Goal: Information Seeking & Learning: Compare options

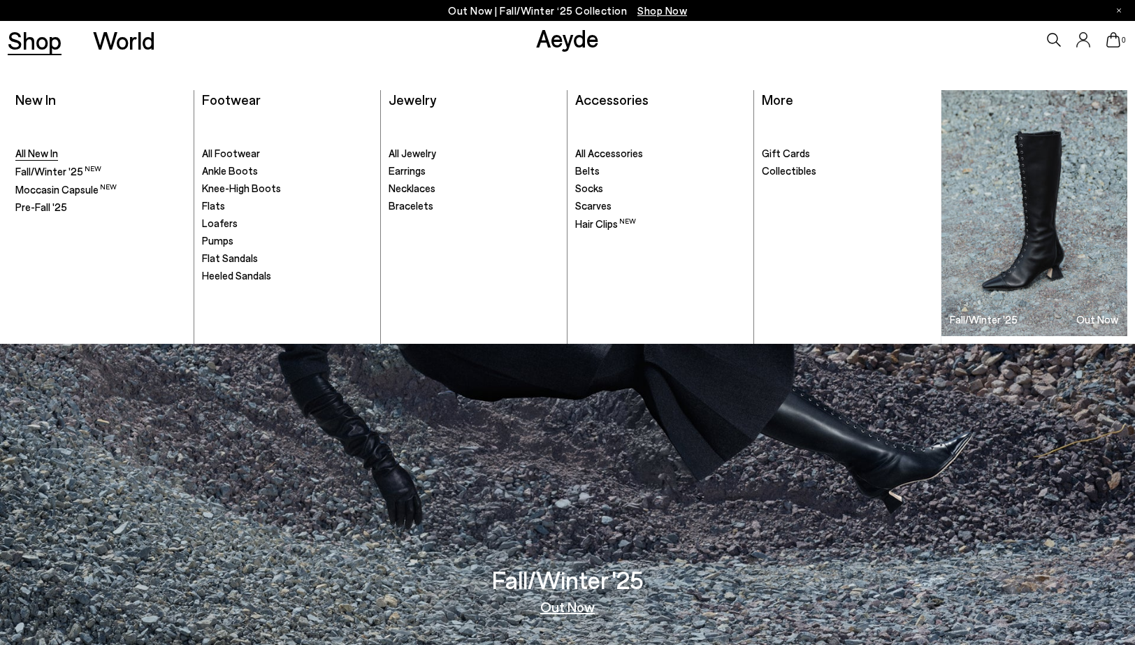
click at [43, 153] on span "All New In" at bounding box center [36, 153] width 43 height 13
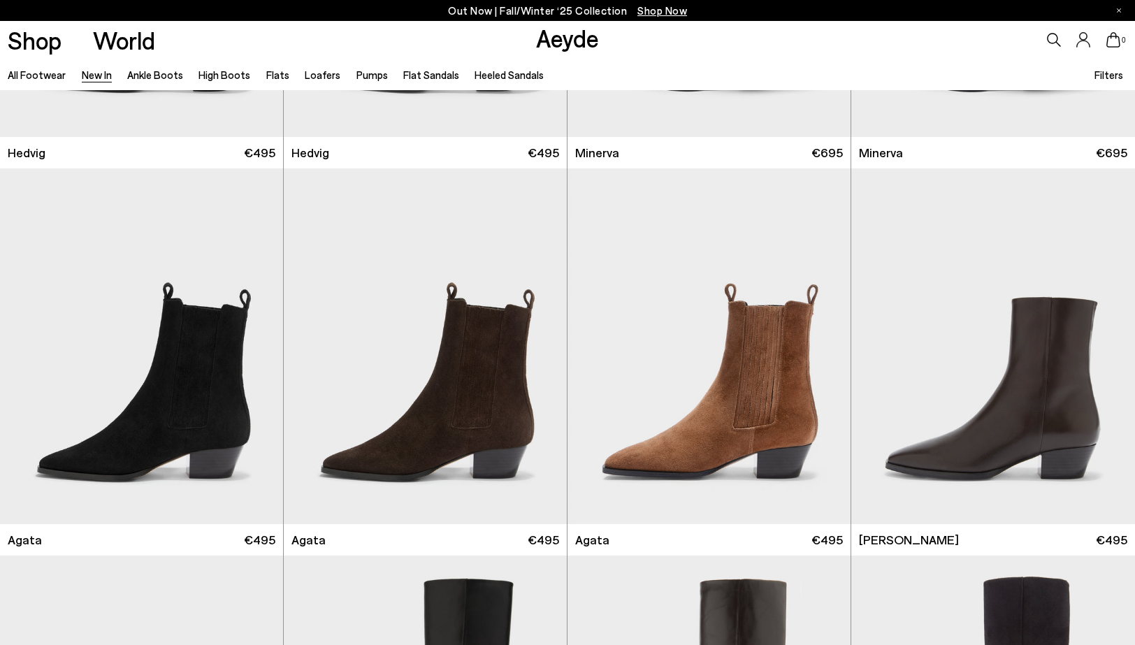
scroll to position [435, 0]
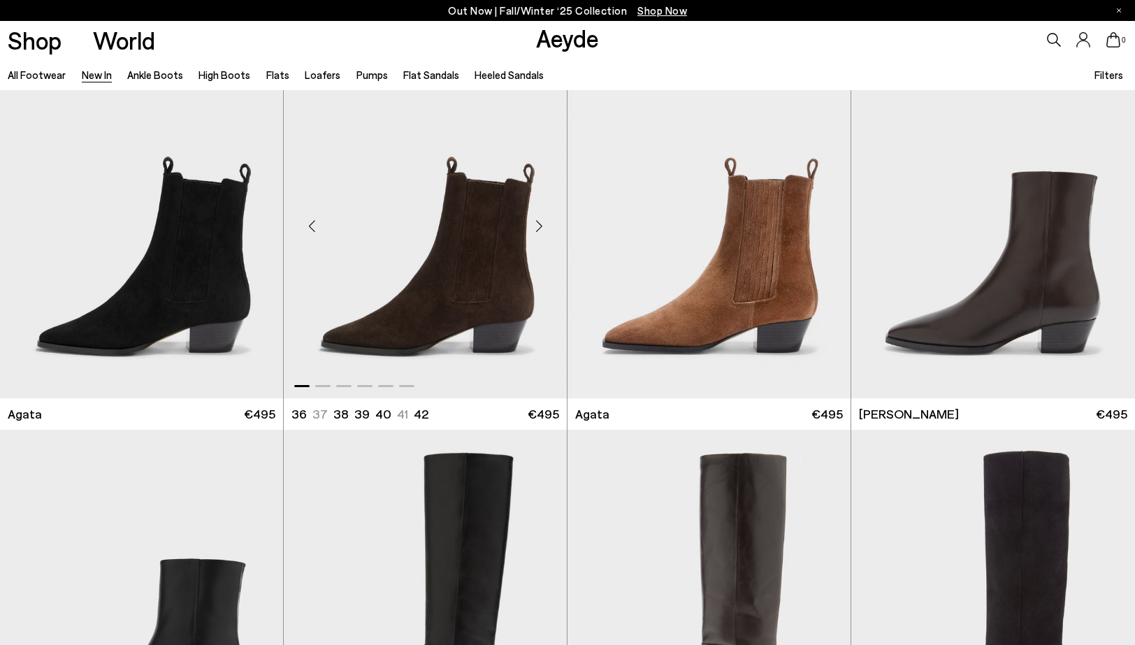
click at [536, 226] on div "Next slide" at bounding box center [539, 226] width 42 height 42
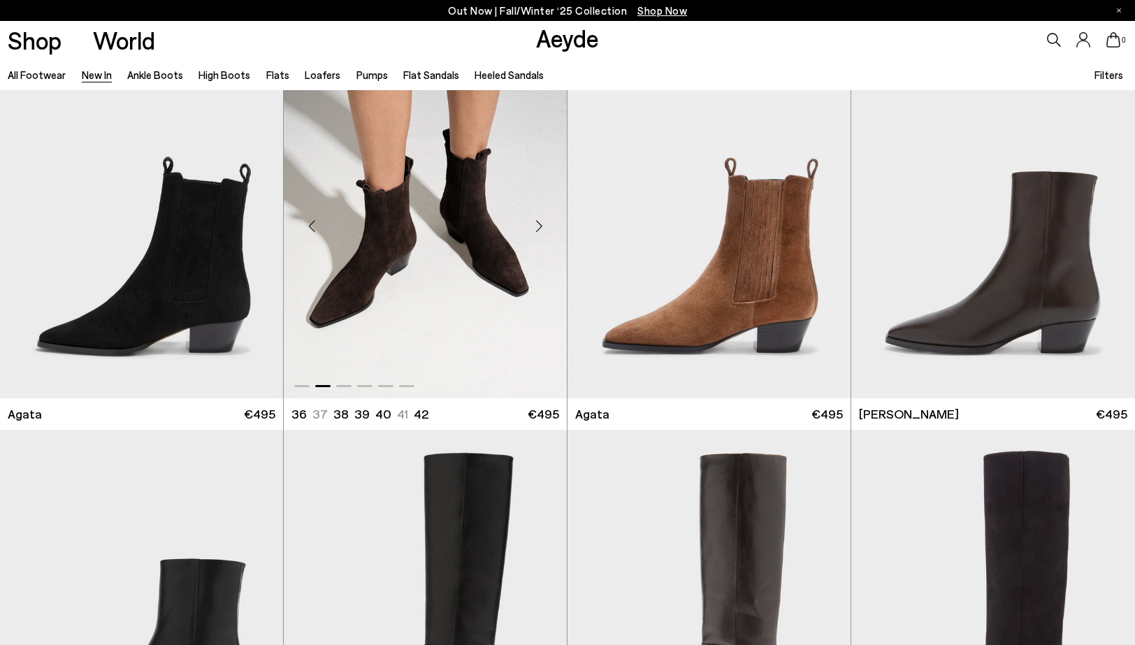
click at [536, 226] on div "Next slide" at bounding box center [539, 226] width 42 height 42
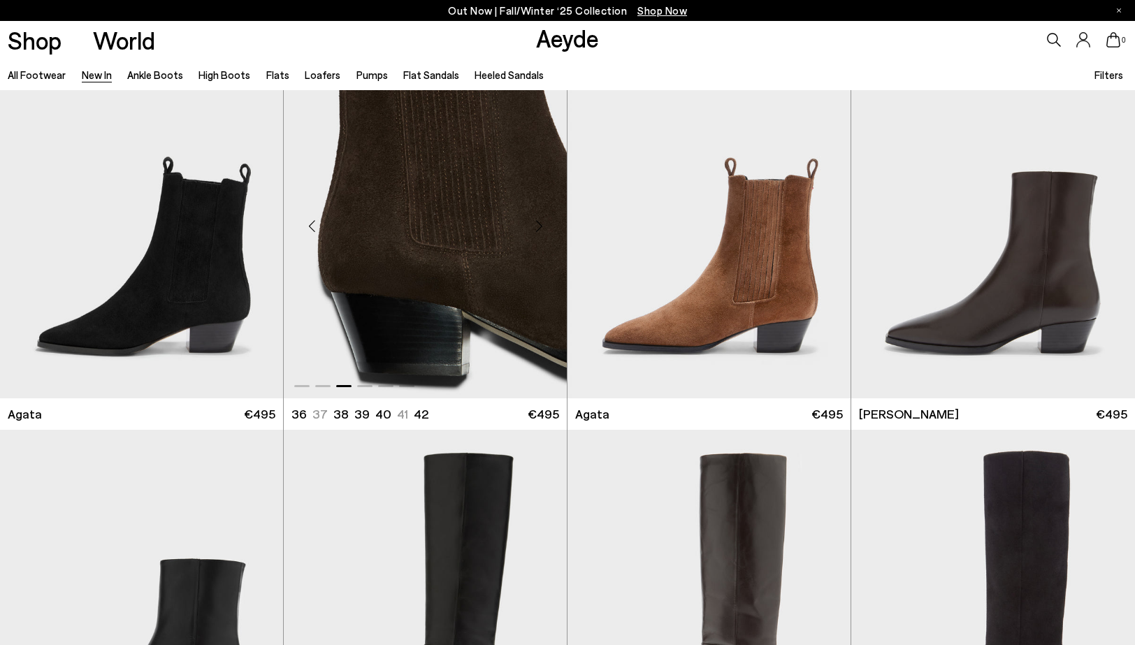
click at [536, 226] on div "Next slide" at bounding box center [539, 226] width 42 height 42
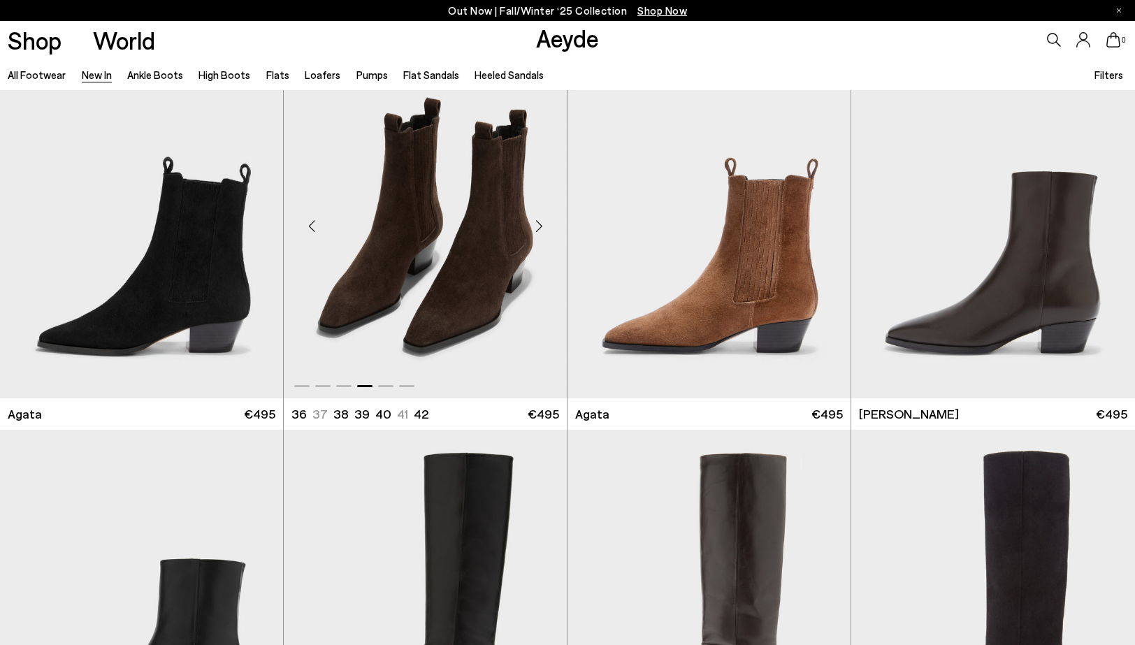
click at [536, 226] on div "Next slide" at bounding box center [539, 226] width 42 height 42
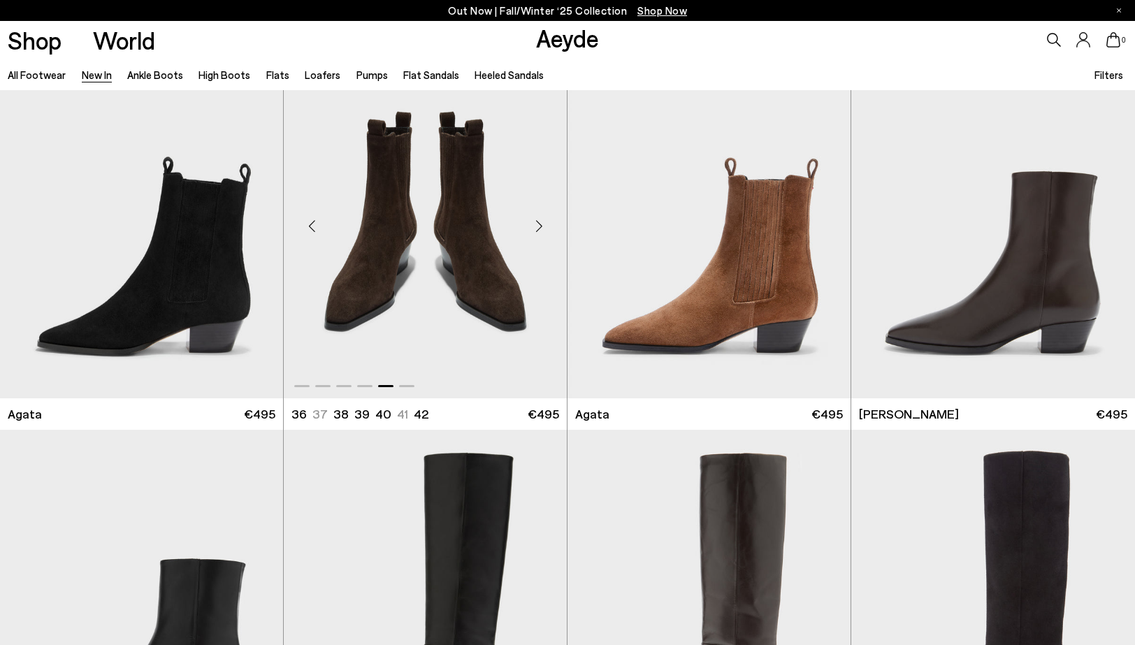
click at [536, 226] on div "Next slide" at bounding box center [539, 226] width 42 height 42
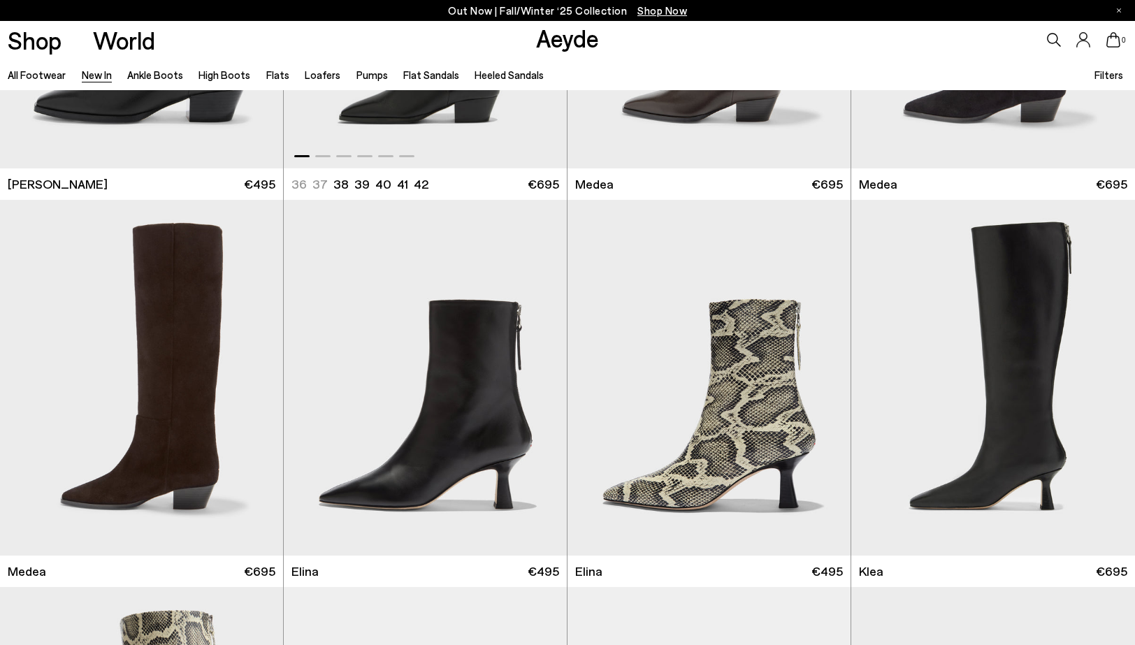
scroll to position [1068, 0]
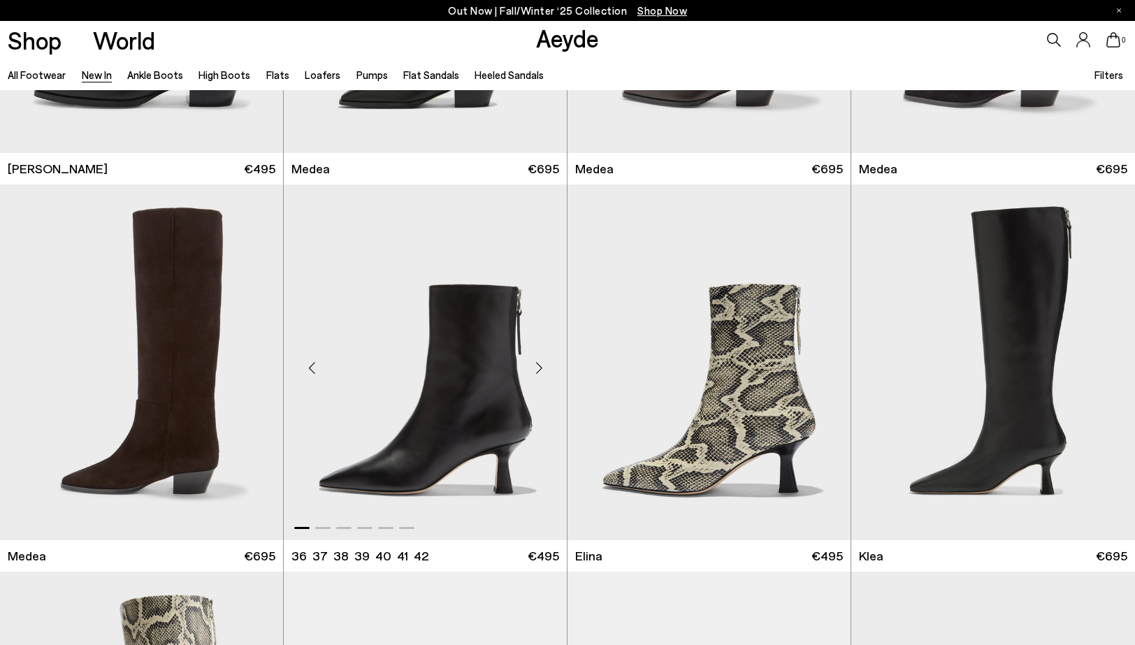
click at [542, 369] on div "Next slide" at bounding box center [539, 368] width 42 height 42
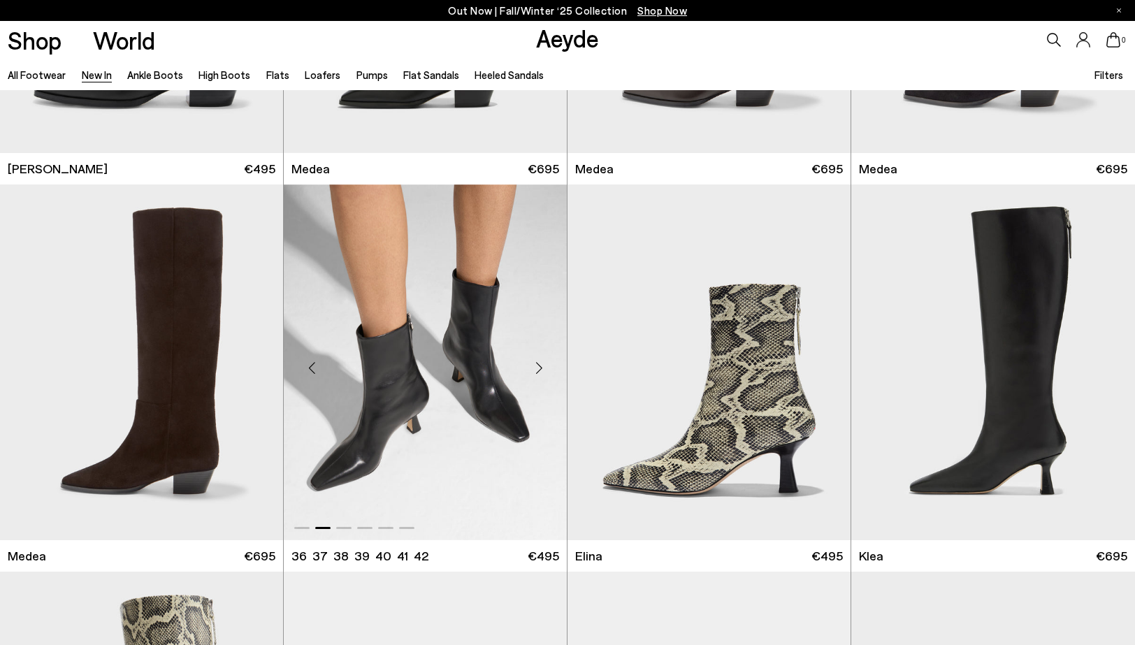
click at [542, 369] on div "Next slide" at bounding box center [539, 368] width 42 height 42
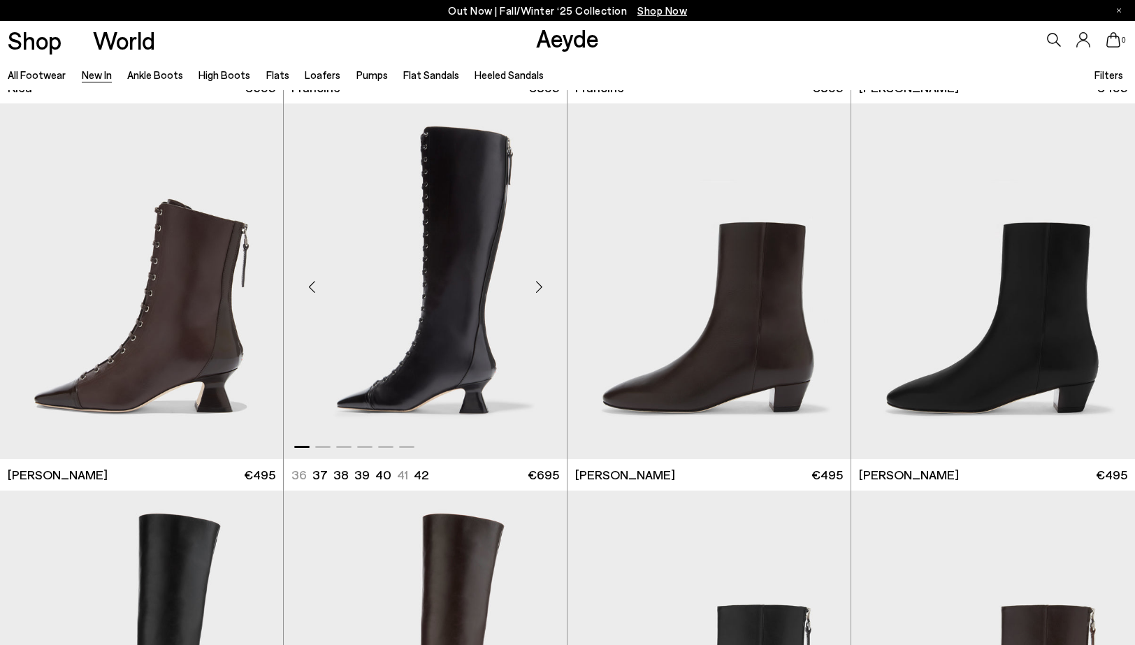
scroll to position [1924, 0]
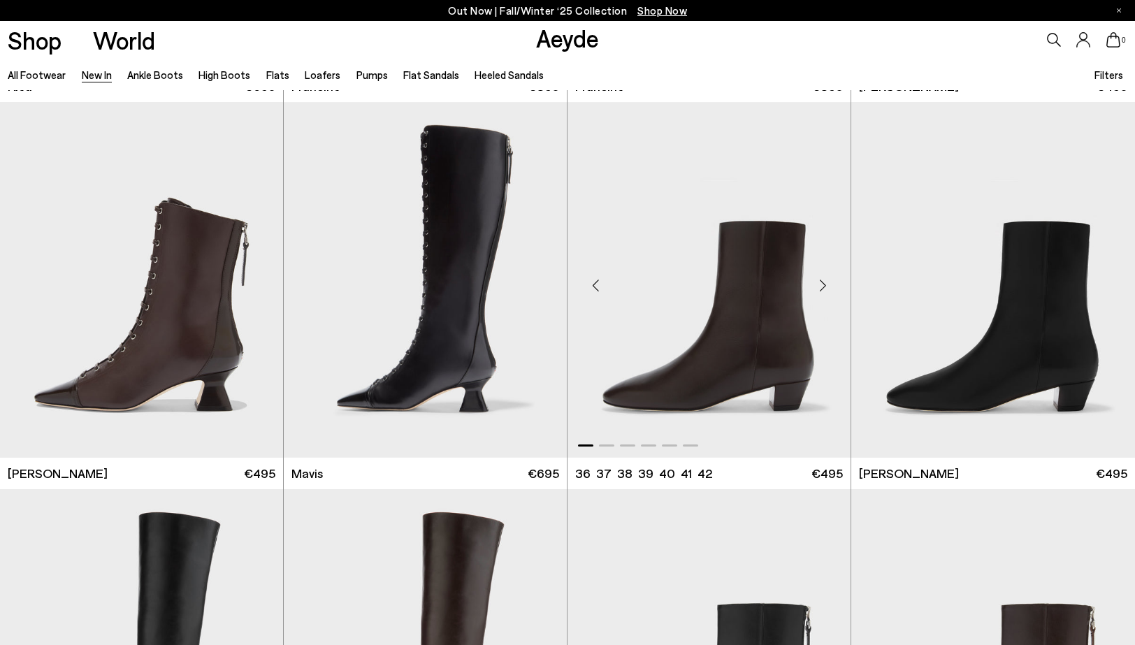
click at [823, 284] on div "Next slide" at bounding box center [822, 285] width 42 height 42
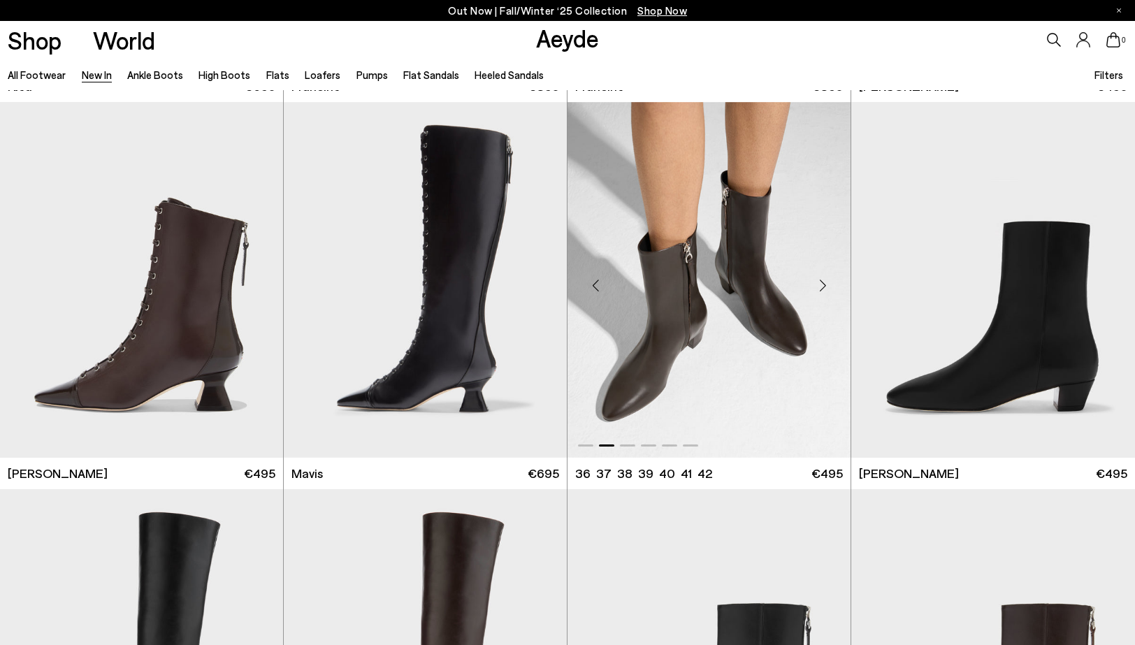
click at [823, 284] on div "Next slide" at bounding box center [822, 285] width 42 height 42
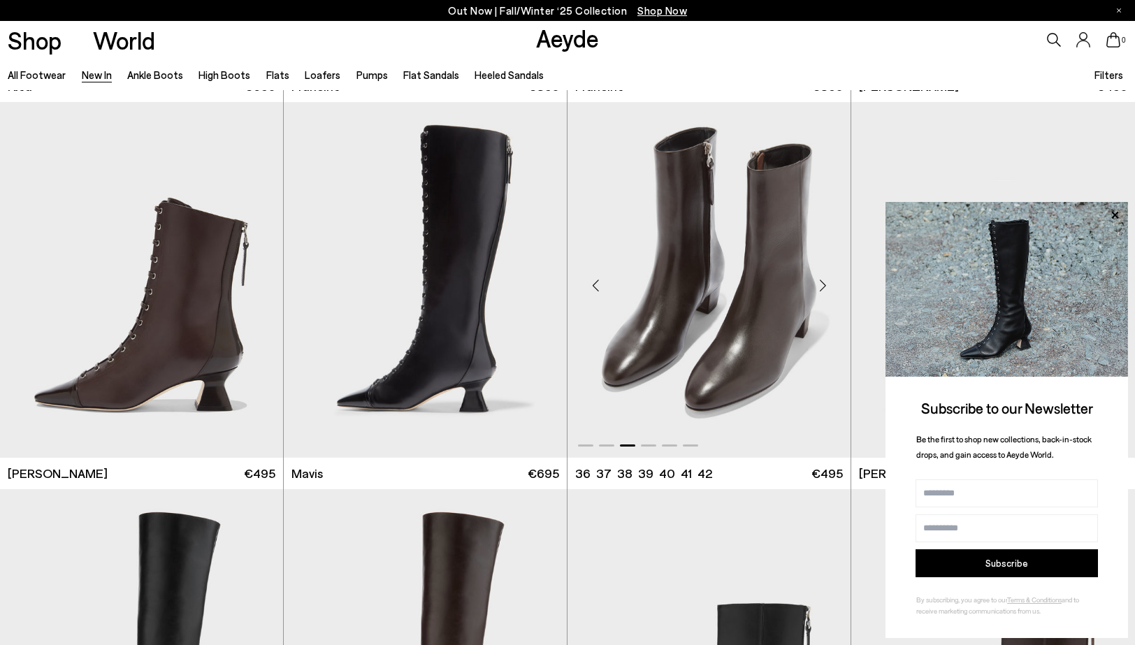
click at [823, 284] on div "Next slide" at bounding box center [822, 285] width 42 height 42
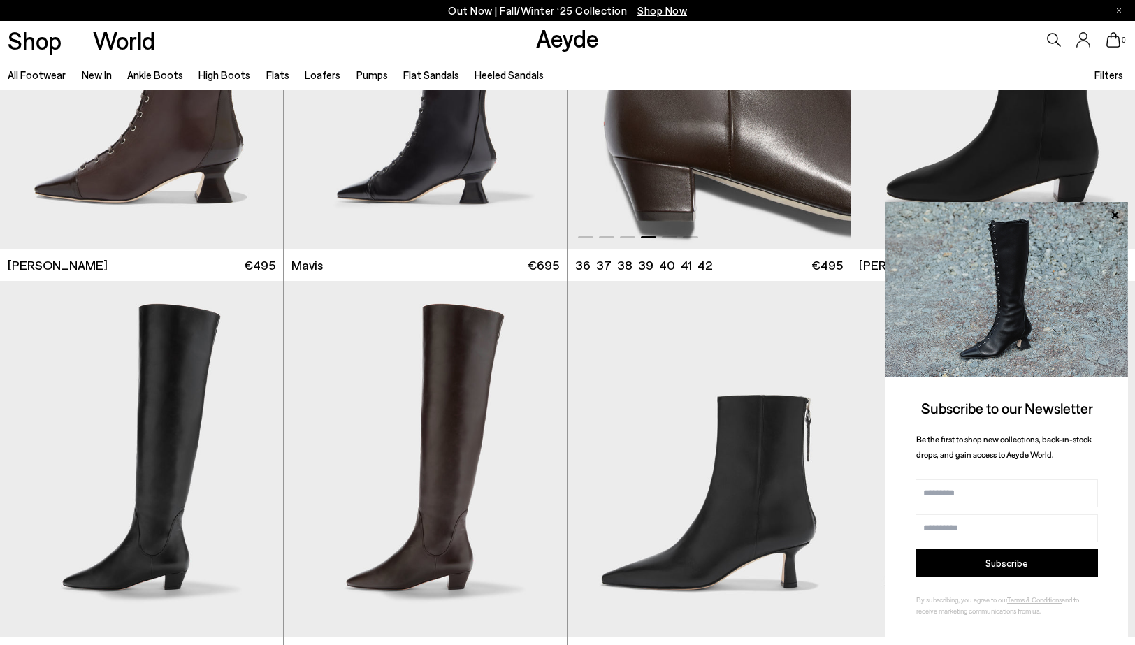
scroll to position [2206, 0]
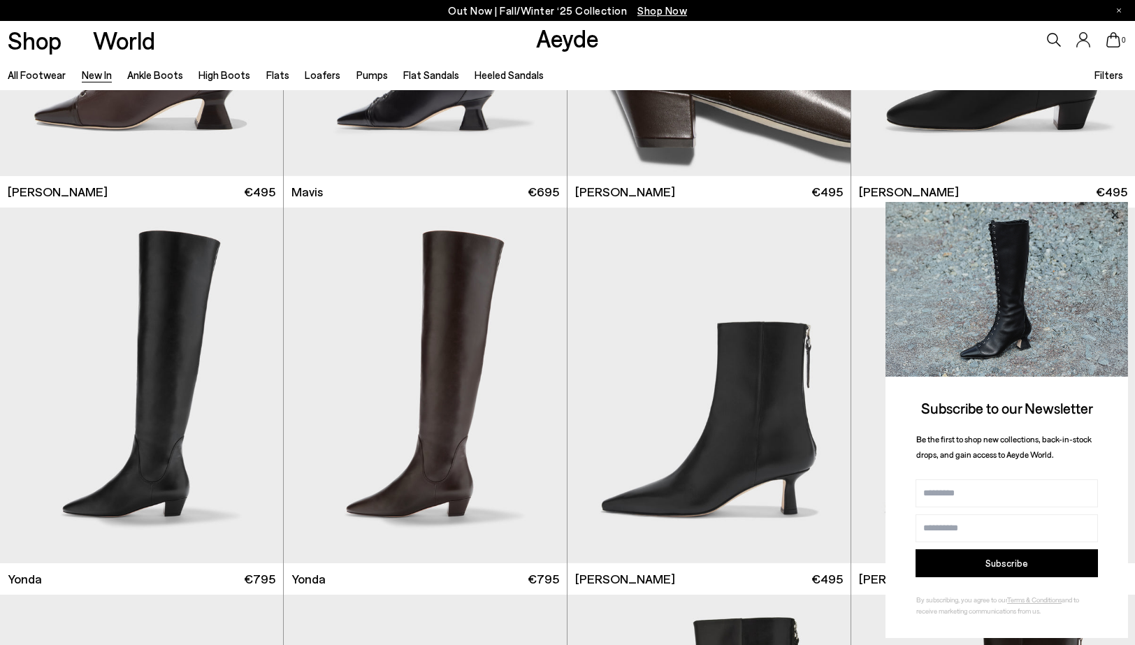
click at [1112, 216] on icon at bounding box center [1114, 215] width 18 height 18
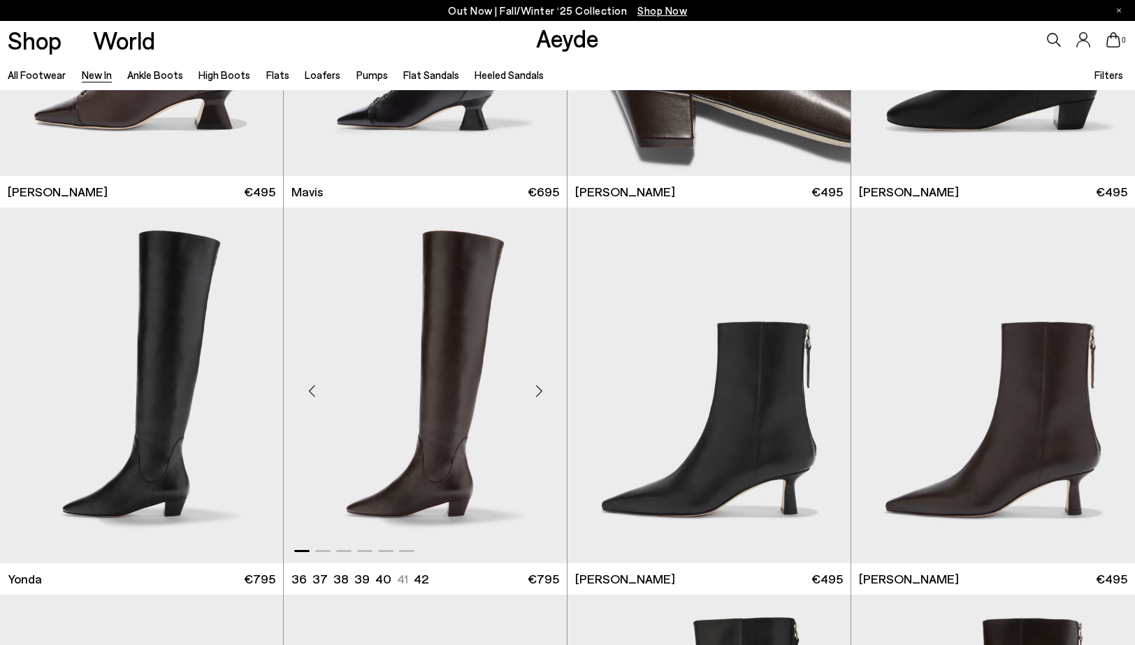
scroll to position [2256, 0]
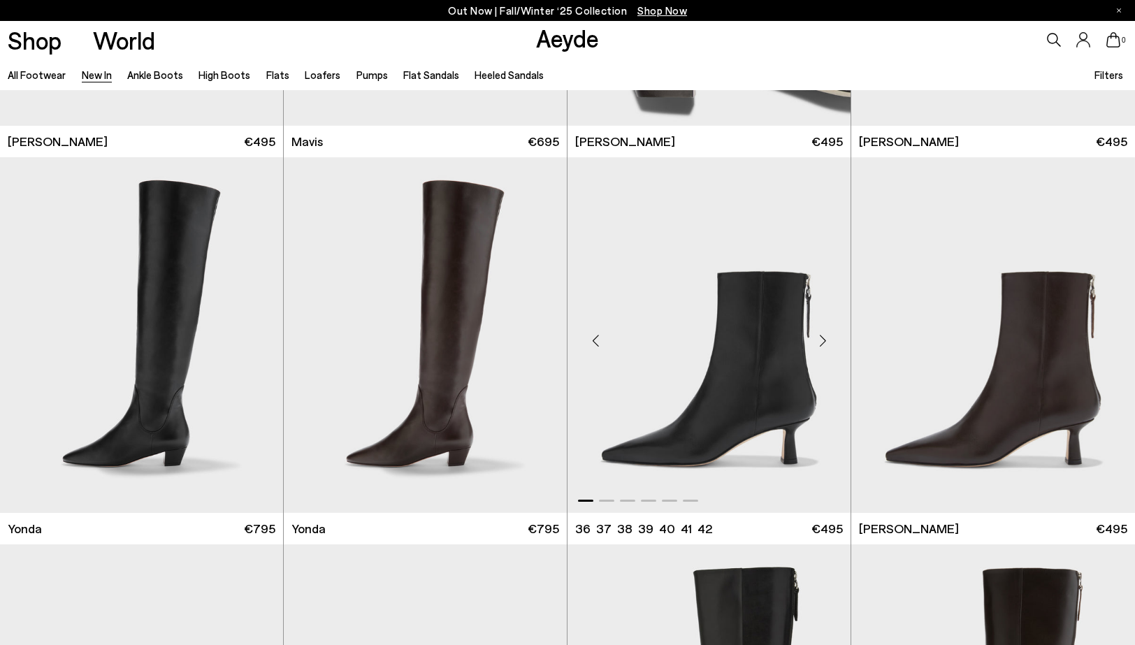
click at [825, 342] on div "Next slide" at bounding box center [822, 340] width 42 height 42
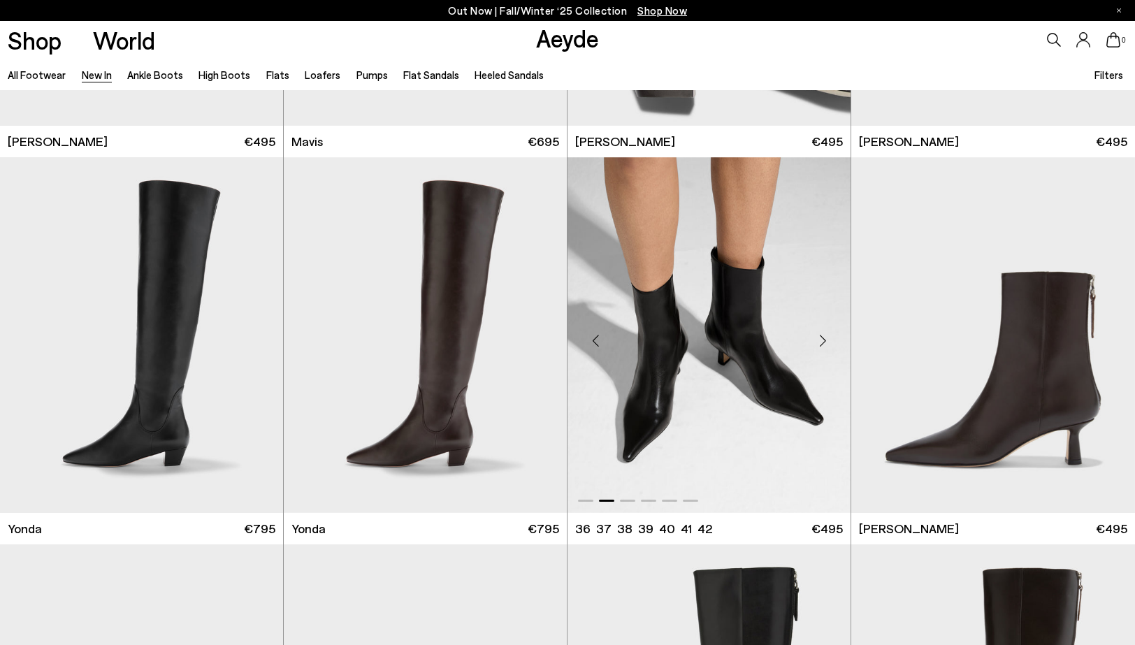
click at [825, 342] on div "Next slide" at bounding box center [822, 340] width 42 height 42
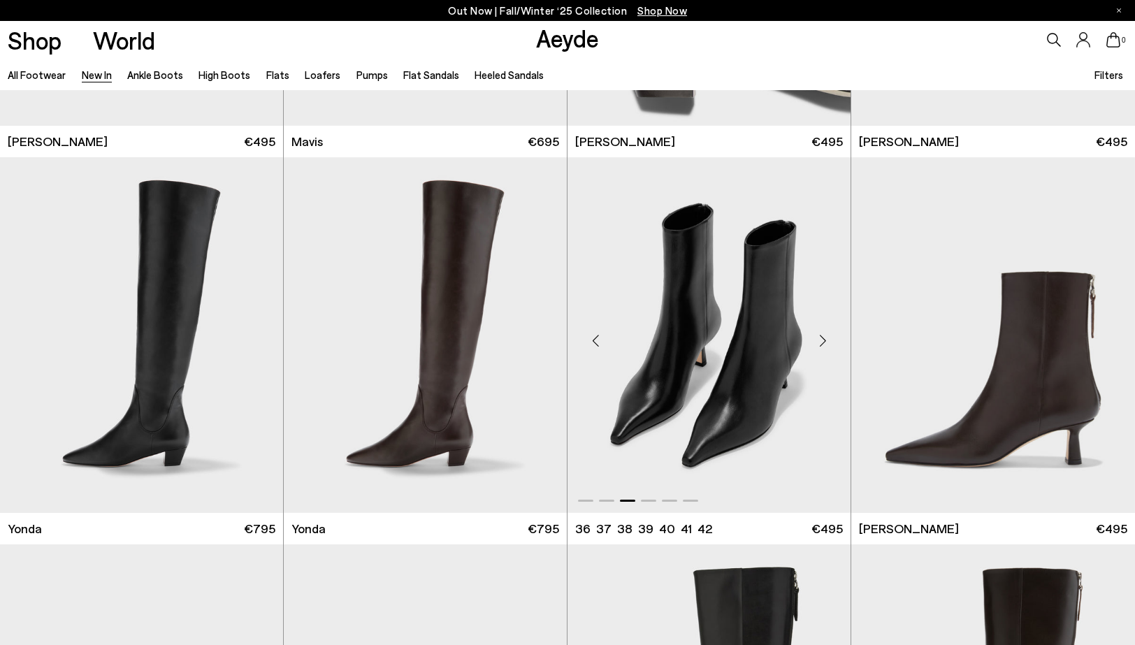
click at [825, 342] on div "Next slide" at bounding box center [822, 340] width 42 height 42
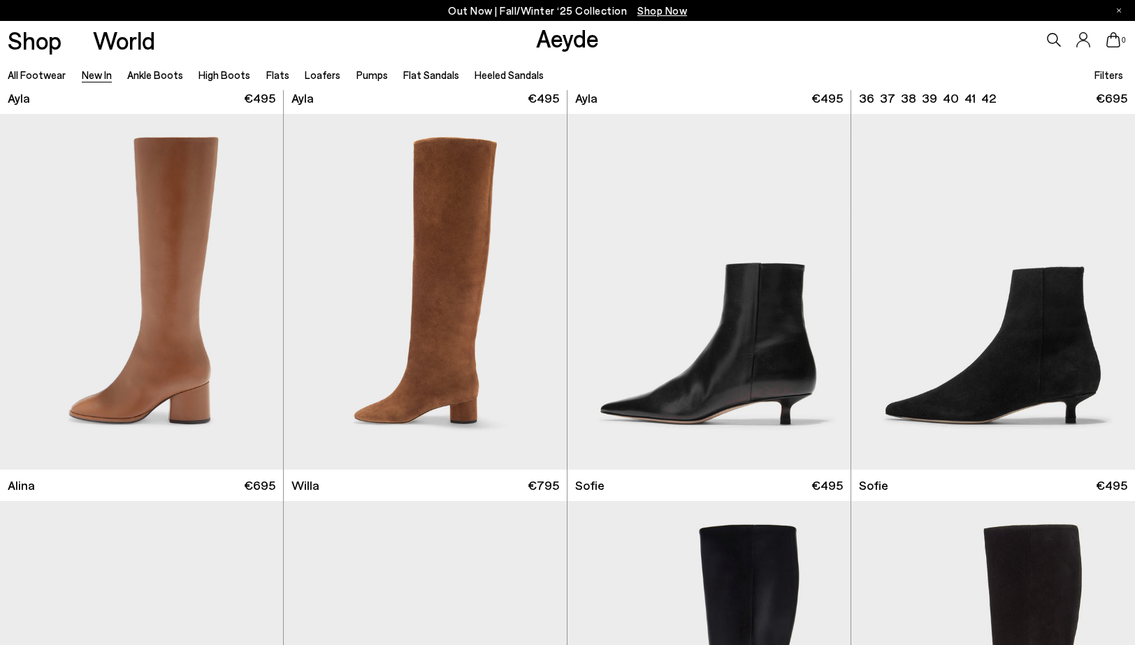
scroll to position [4896, 0]
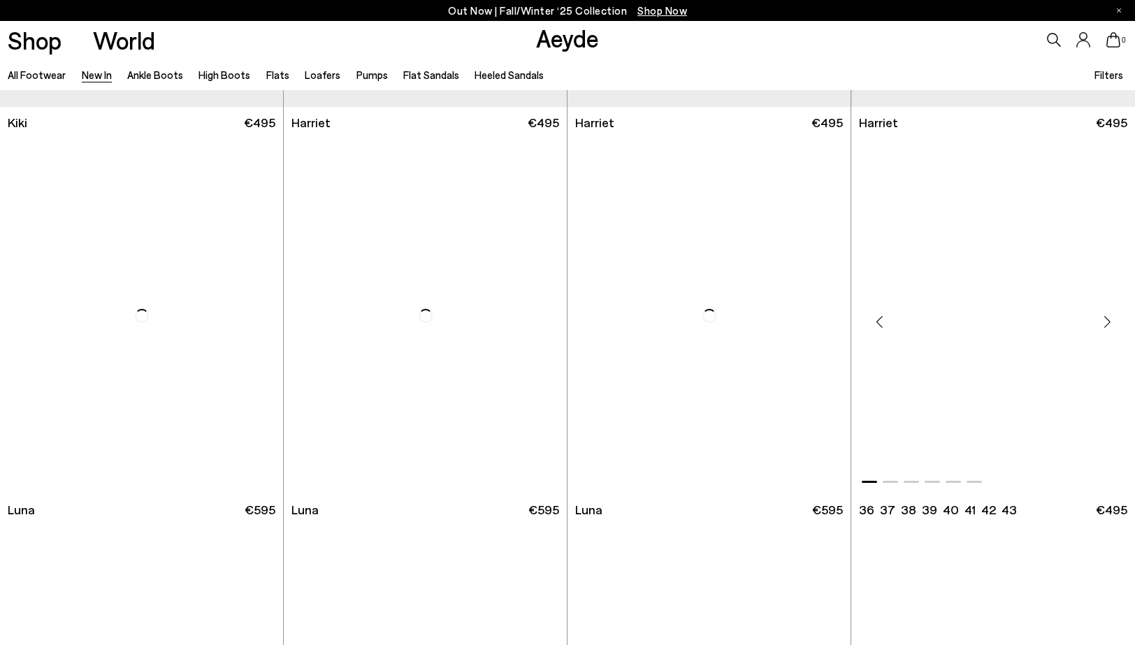
scroll to position [6130, 0]
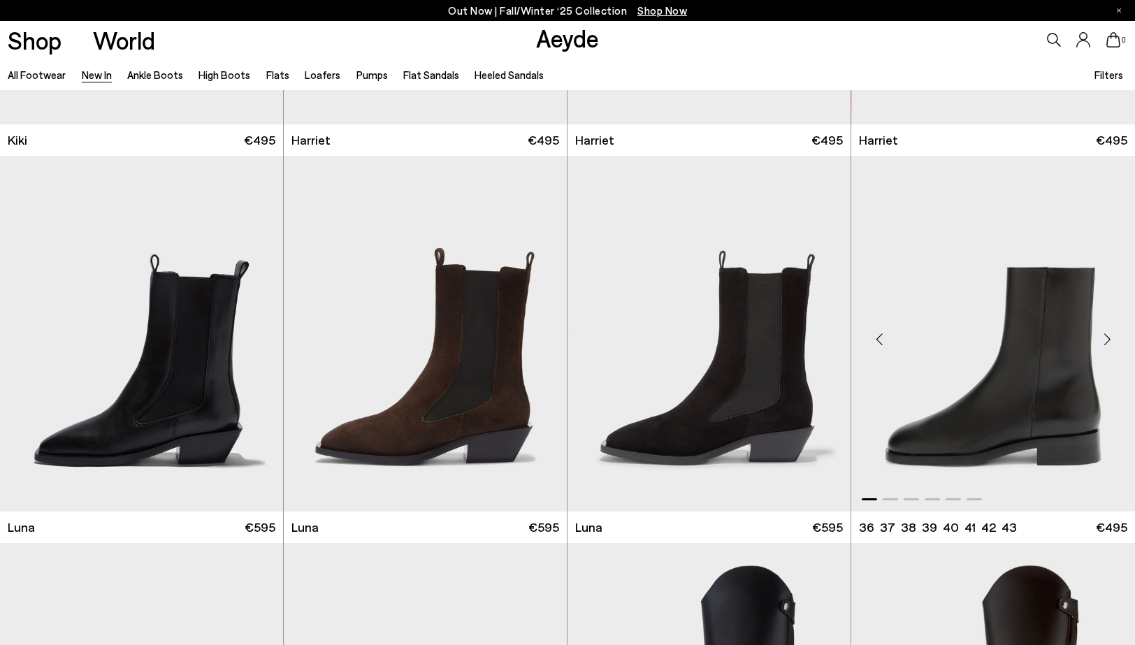
click at [1102, 342] on div "Next slide" at bounding box center [1107, 339] width 42 height 42
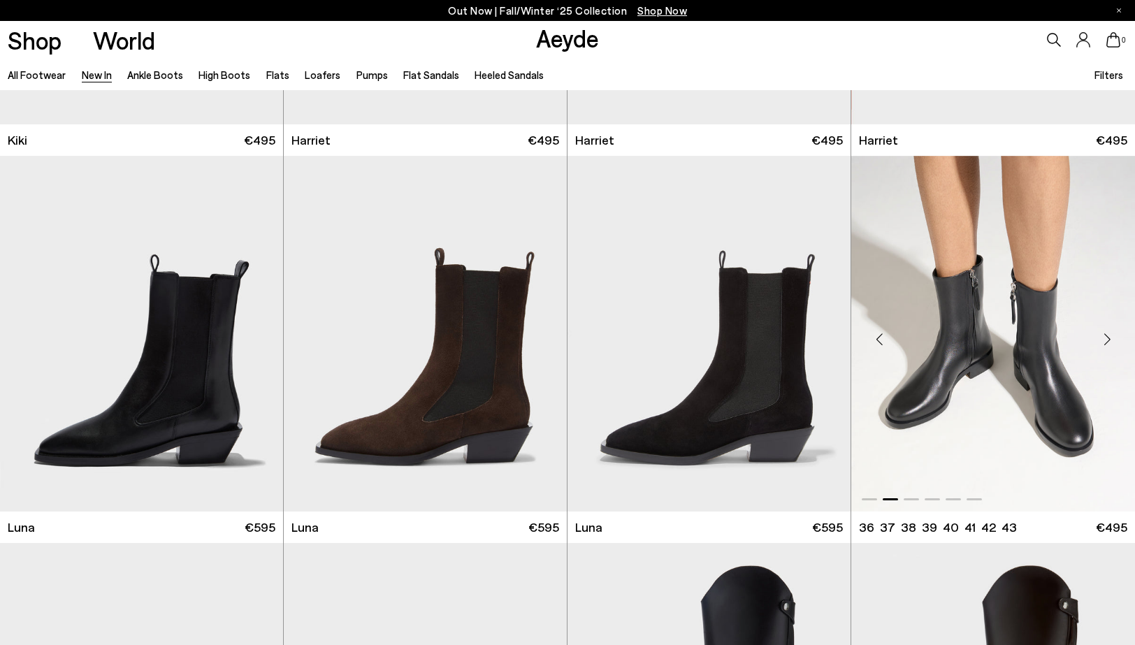
click at [1102, 342] on div "Next slide" at bounding box center [1107, 339] width 42 height 42
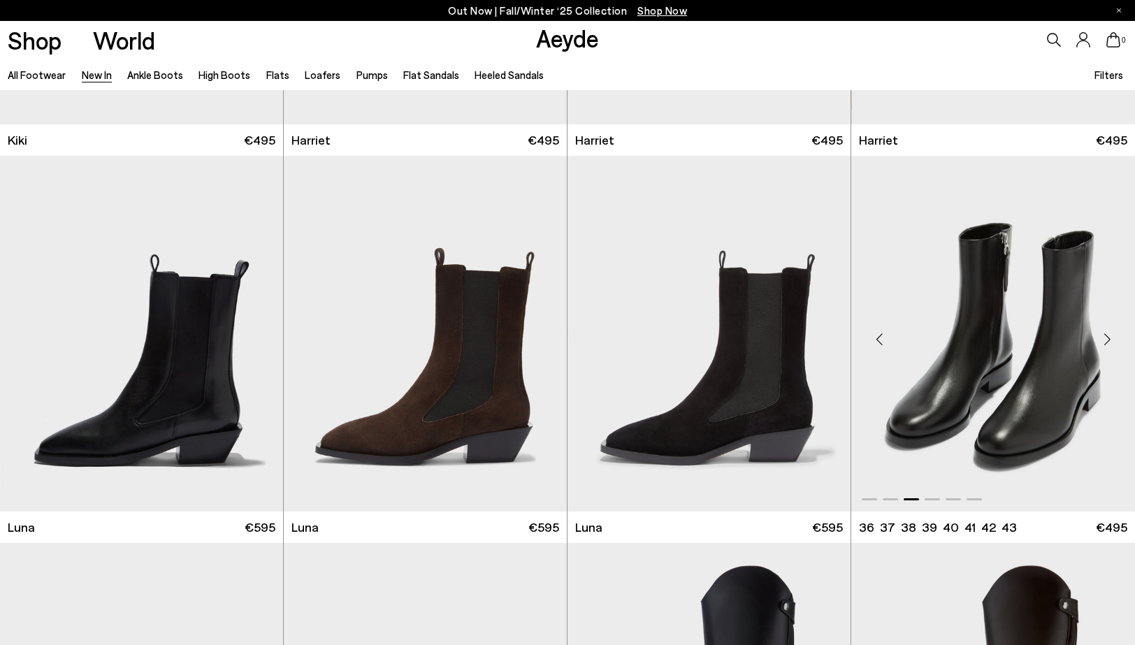
click at [1102, 342] on div "Next slide" at bounding box center [1107, 339] width 42 height 42
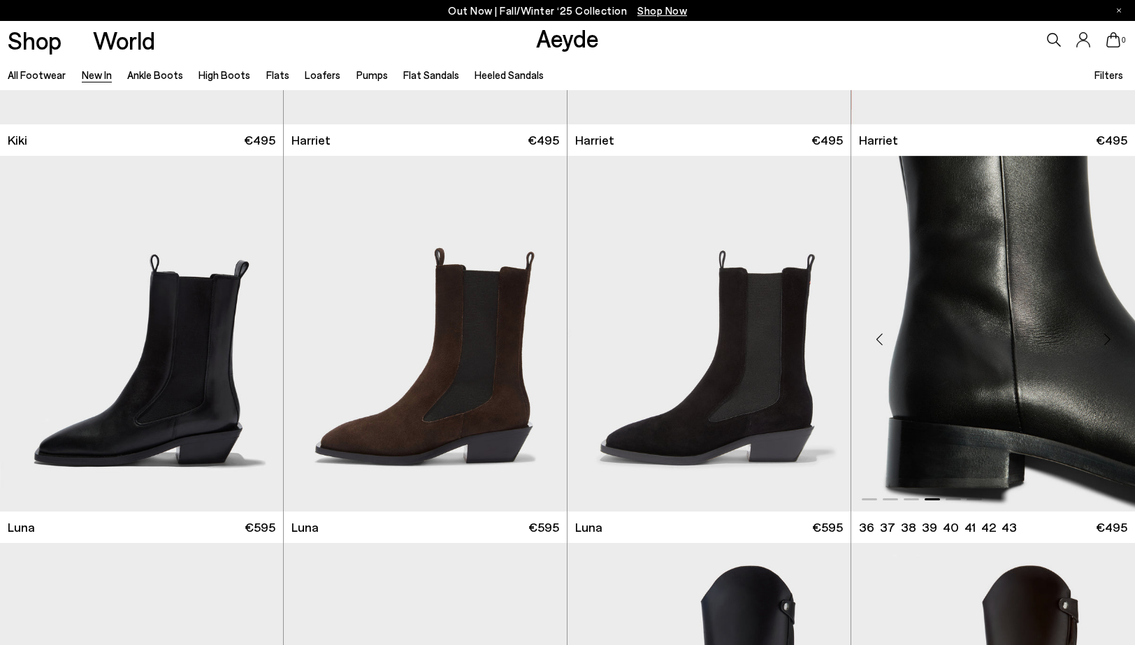
click at [1102, 342] on div "Next slide" at bounding box center [1107, 339] width 42 height 42
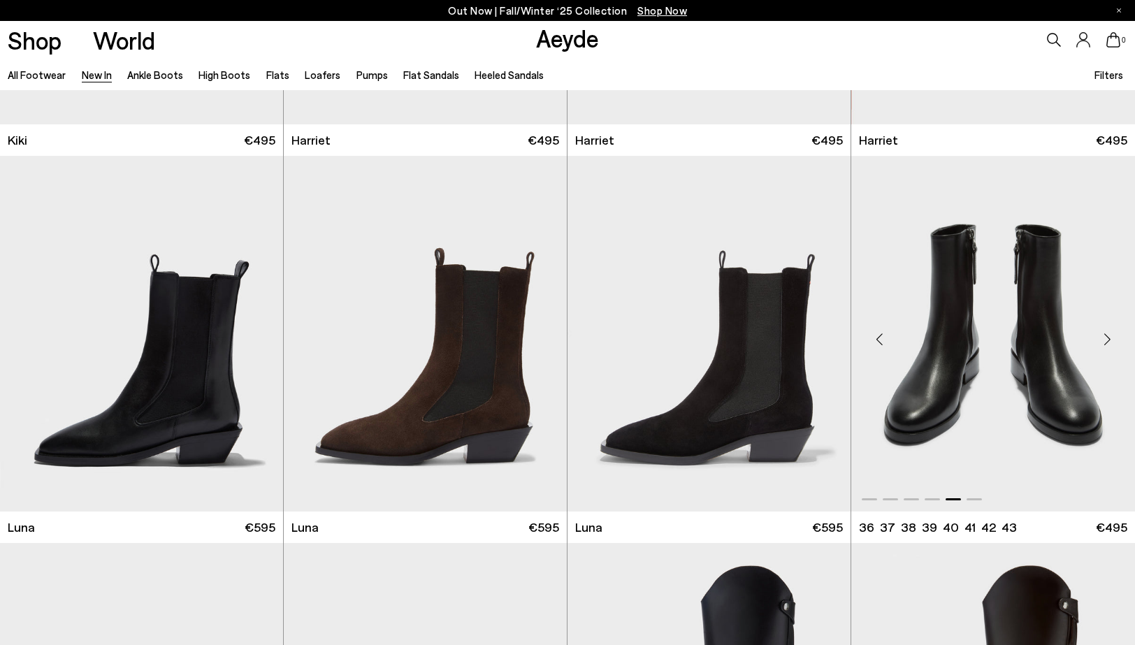
click at [1102, 342] on div "Next slide" at bounding box center [1107, 339] width 42 height 42
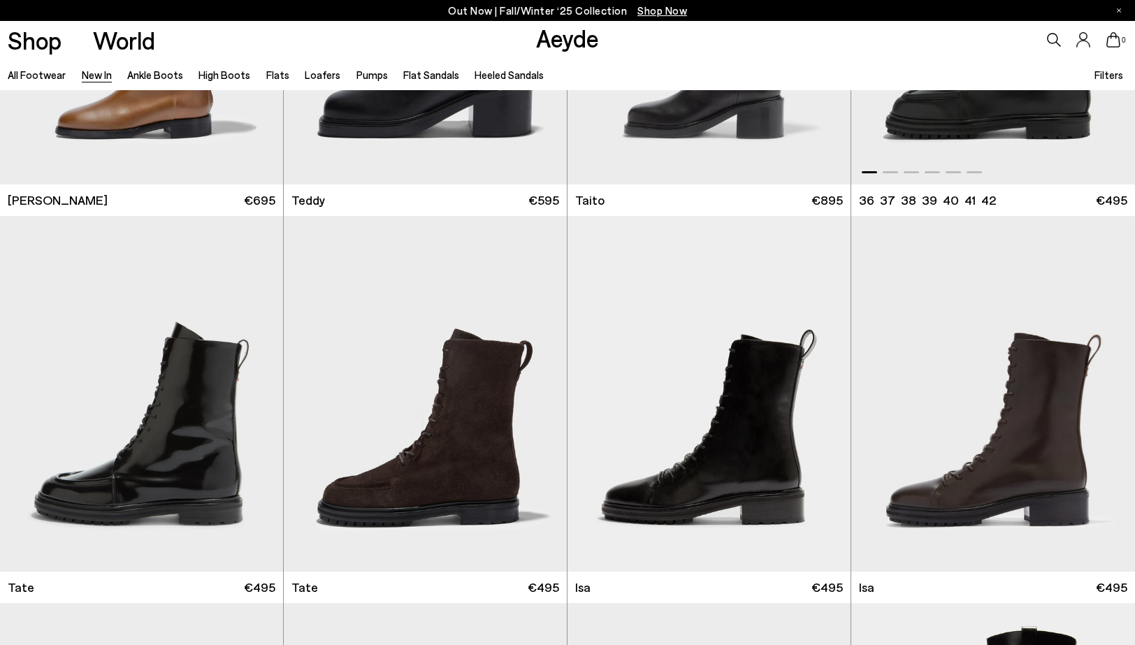
scroll to position [7260, 0]
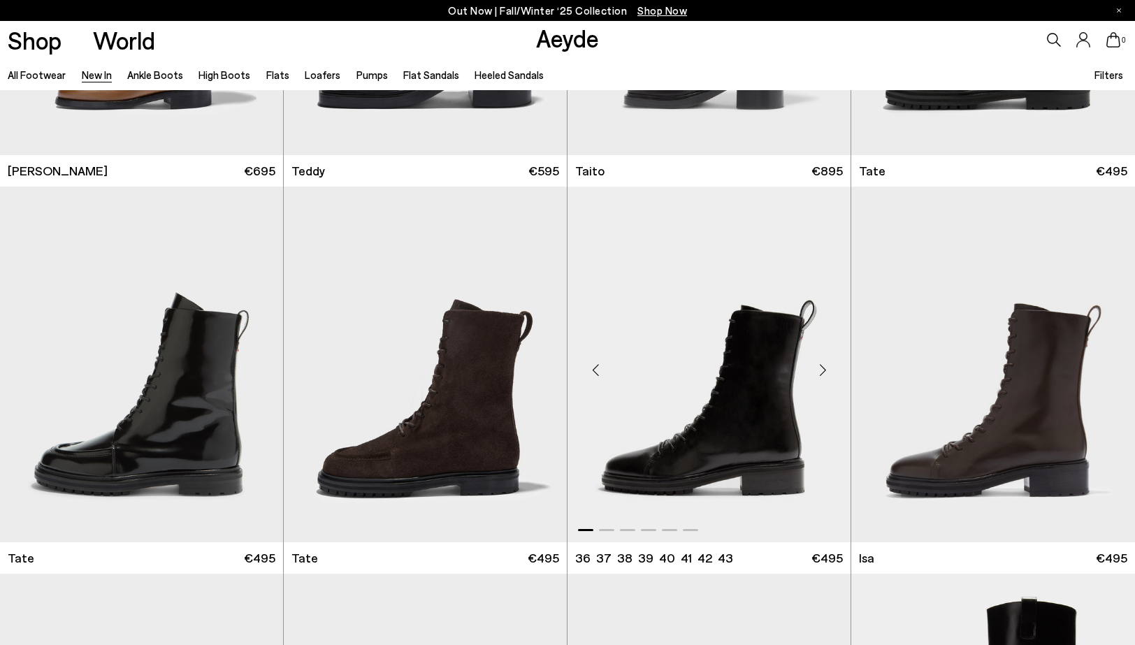
click at [826, 367] on div "Next slide" at bounding box center [822, 370] width 42 height 42
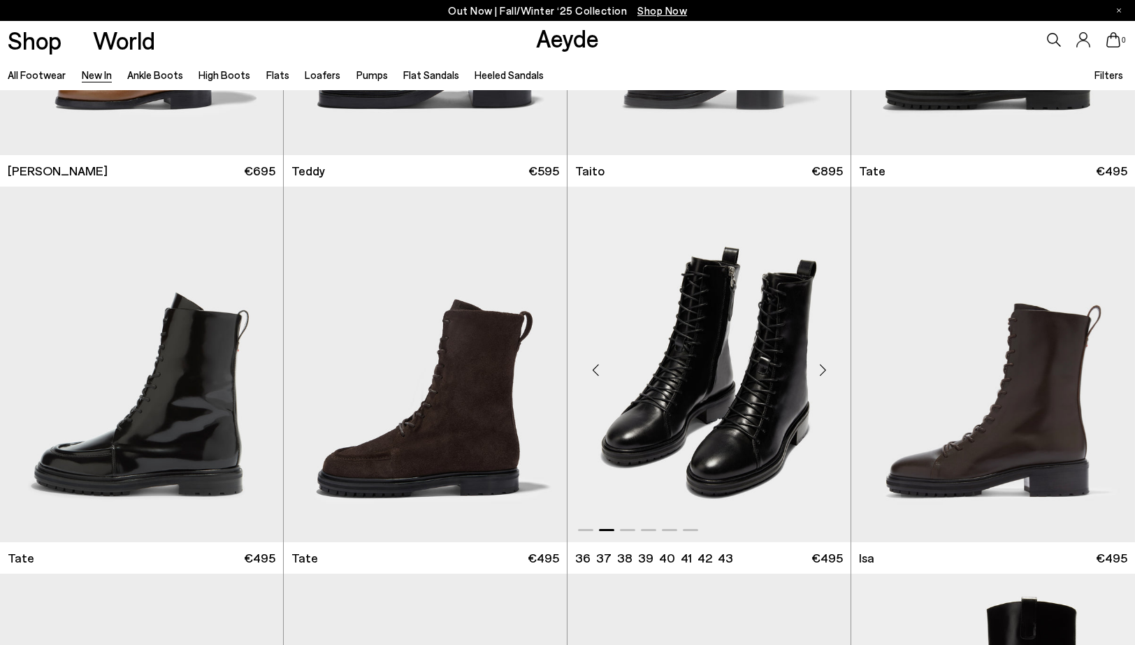
click at [826, 367] on div "Next slide" at bounding box center [822, 370] width 42 height 42
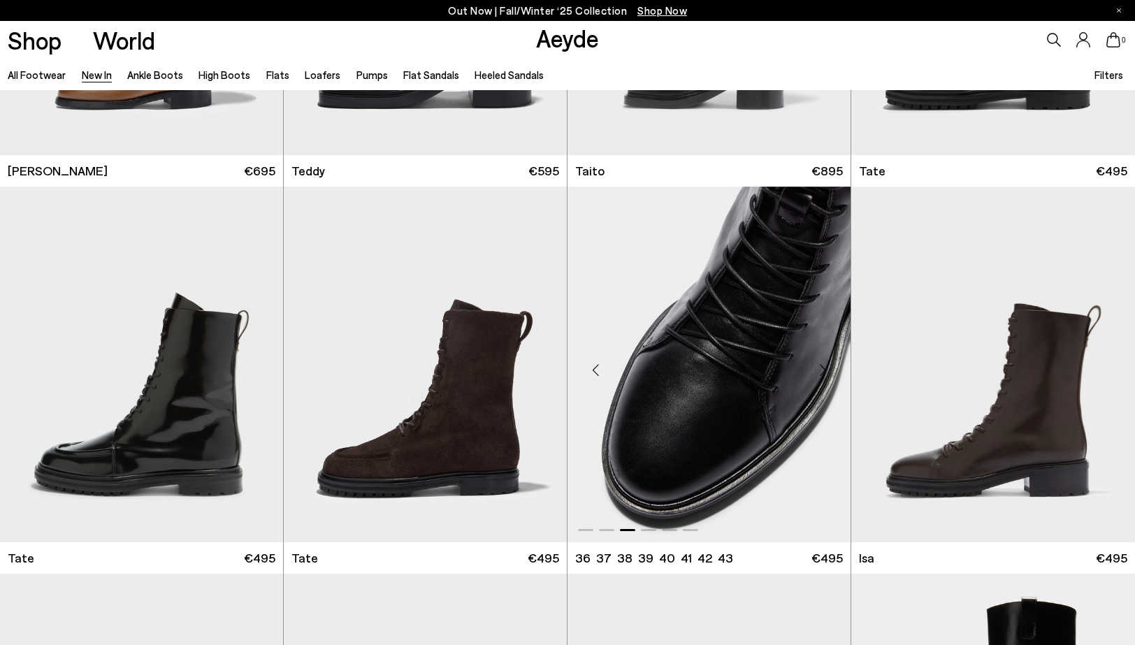
click at [826, 367] on div "Next slide" at bounding box center [822, 370] width 42 height 42
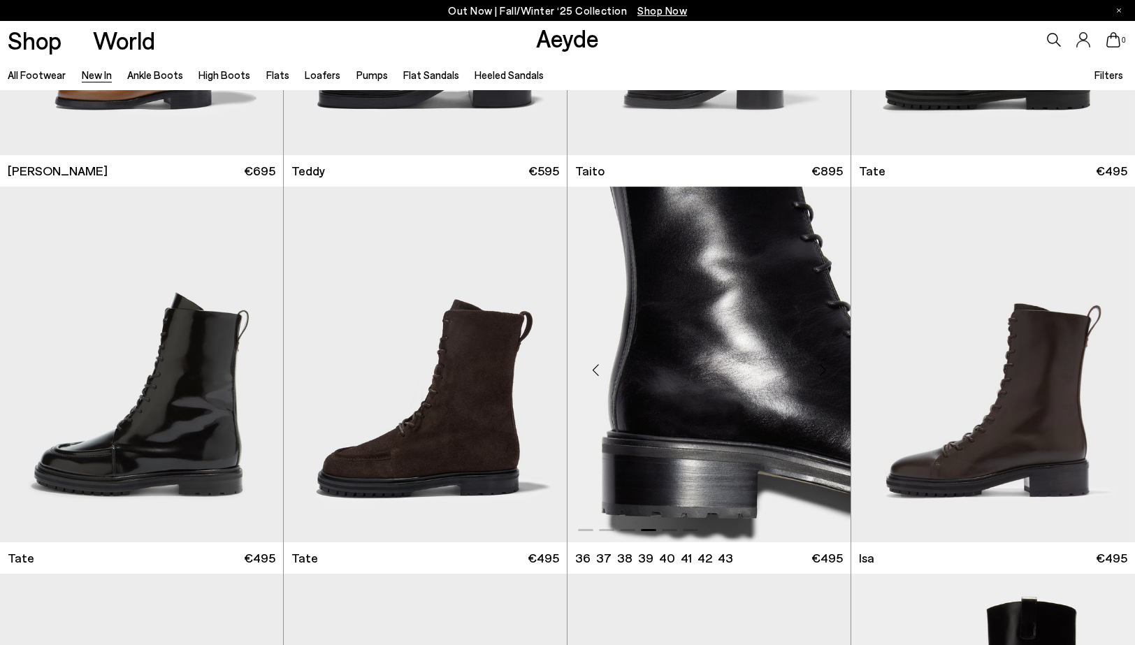
click at [826, 367] on div "Next slide" at bounding box center [822, 370] width 42 height 42
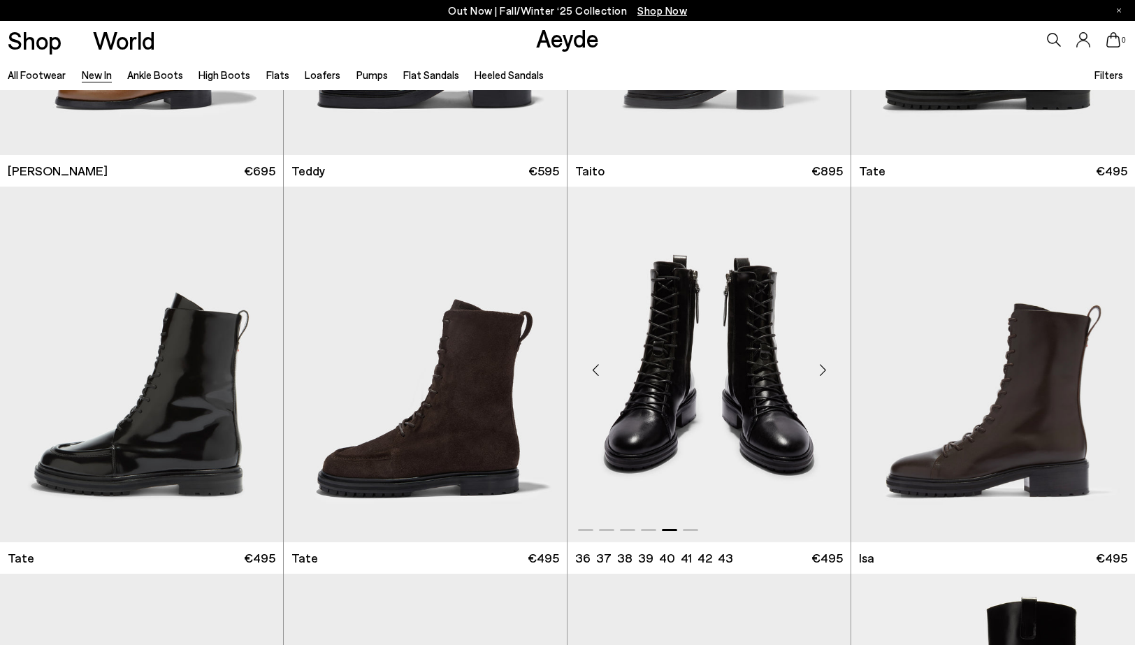
click at [826, 367] on div "Next slide" at bounding box center [822, 370] width 42 height 42
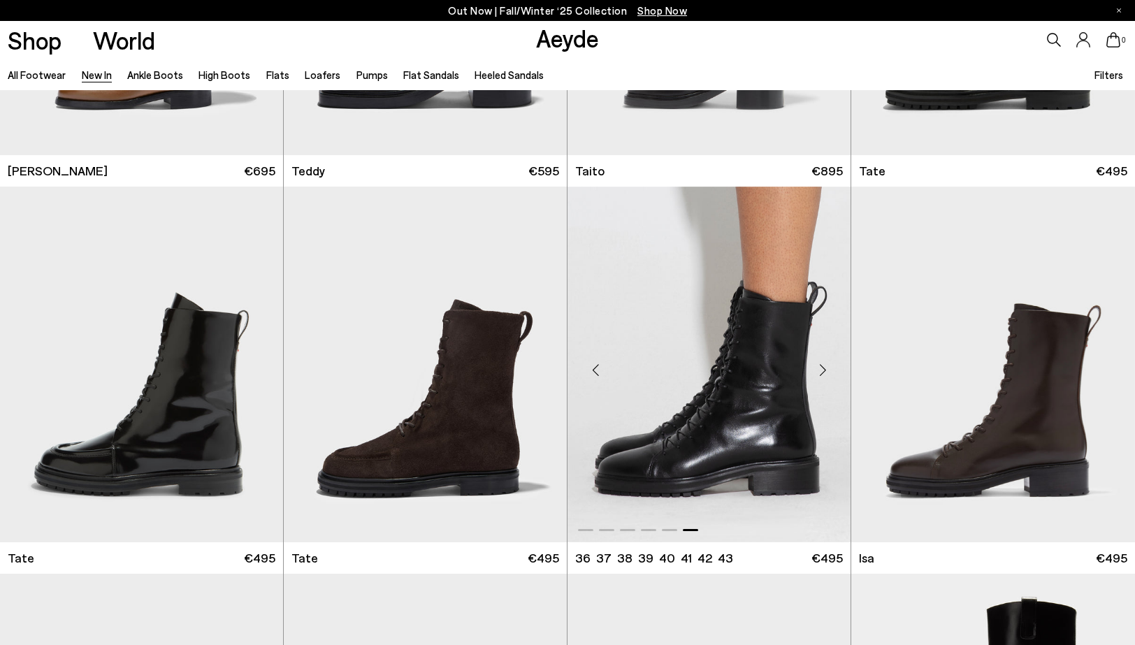
click at [826, 367] on div "Next slide" at bounding box center [822, 370] width 42 height 42
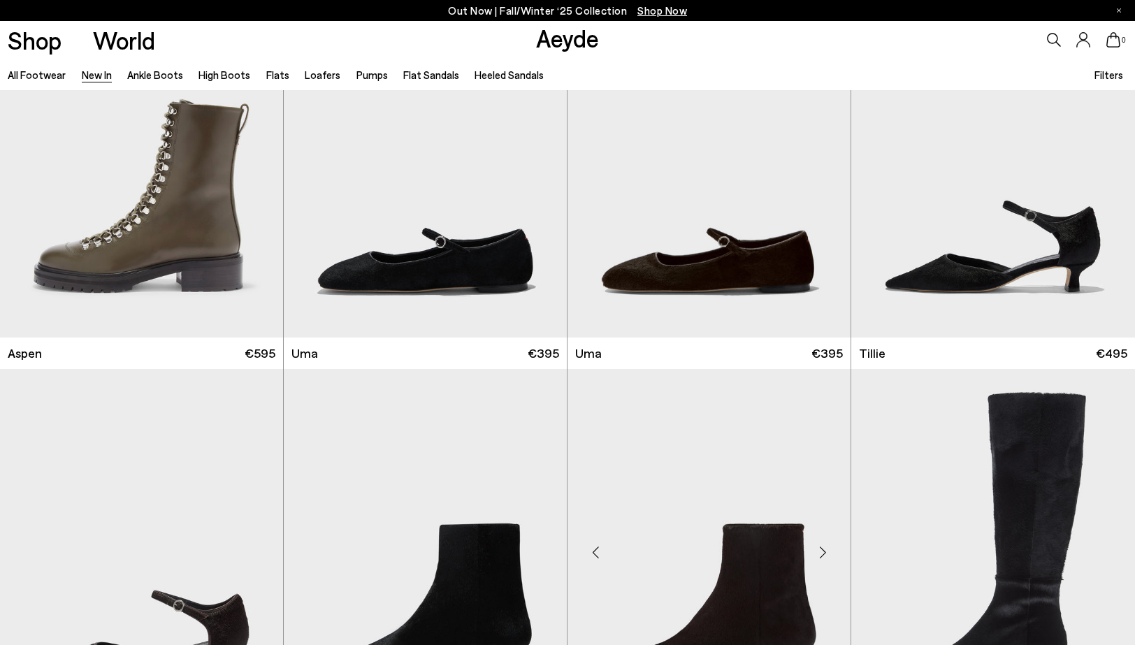
scroll to position [8538, 0]
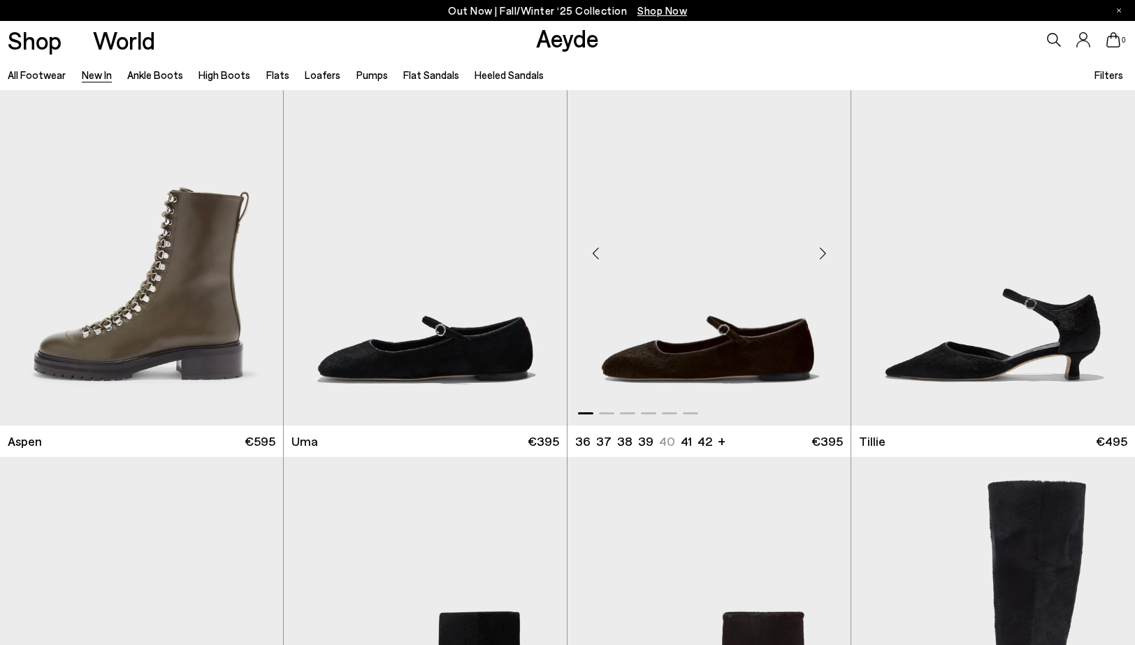
click at [825, 252] on div "Next slide" at bounding box center [822, 254] width 42 height 42
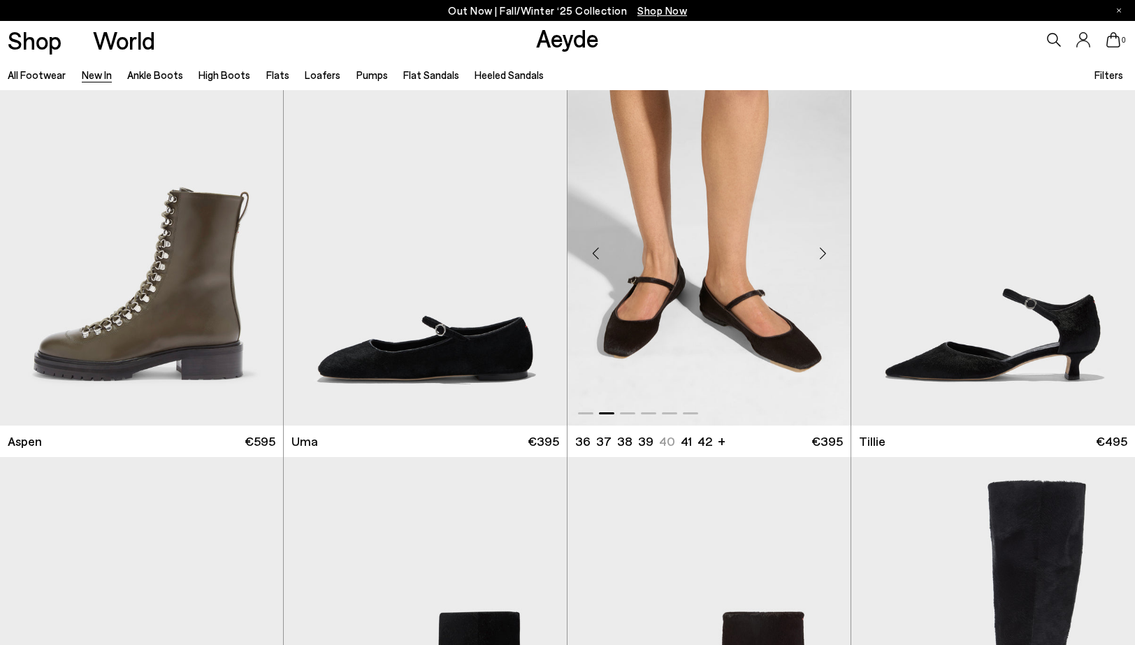
click at [825, 252] on div "Next slide" at bounding box center [822, 254] width 42 height 42
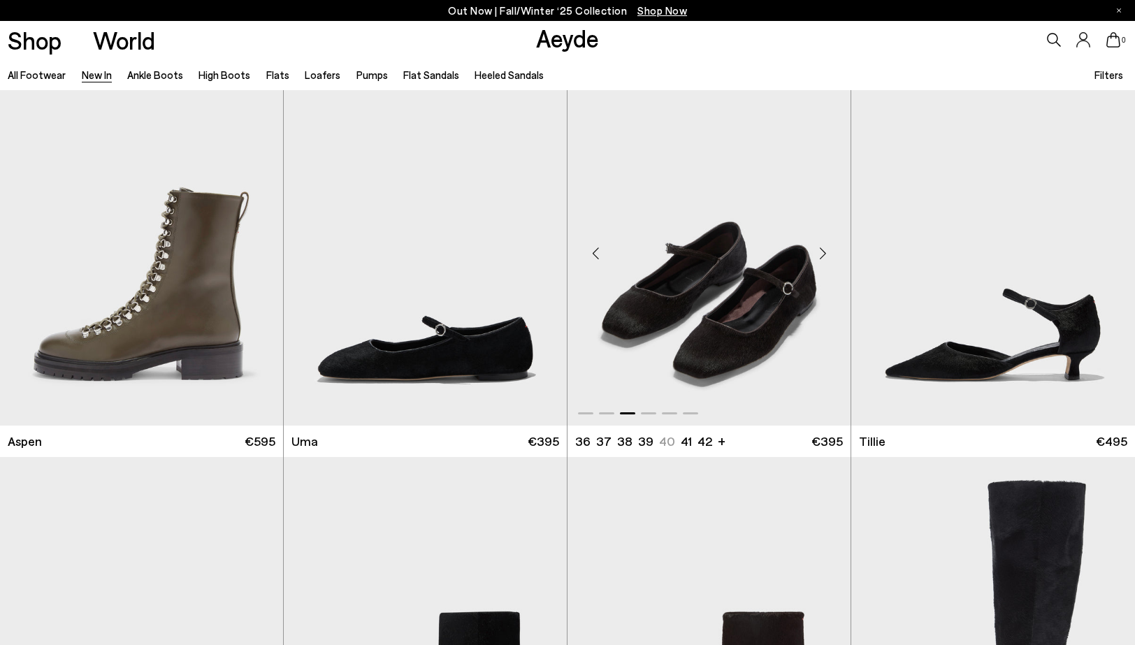
click at [825, 252] on div "Next slide" at bounding box center [822, 254] width 42 height 42
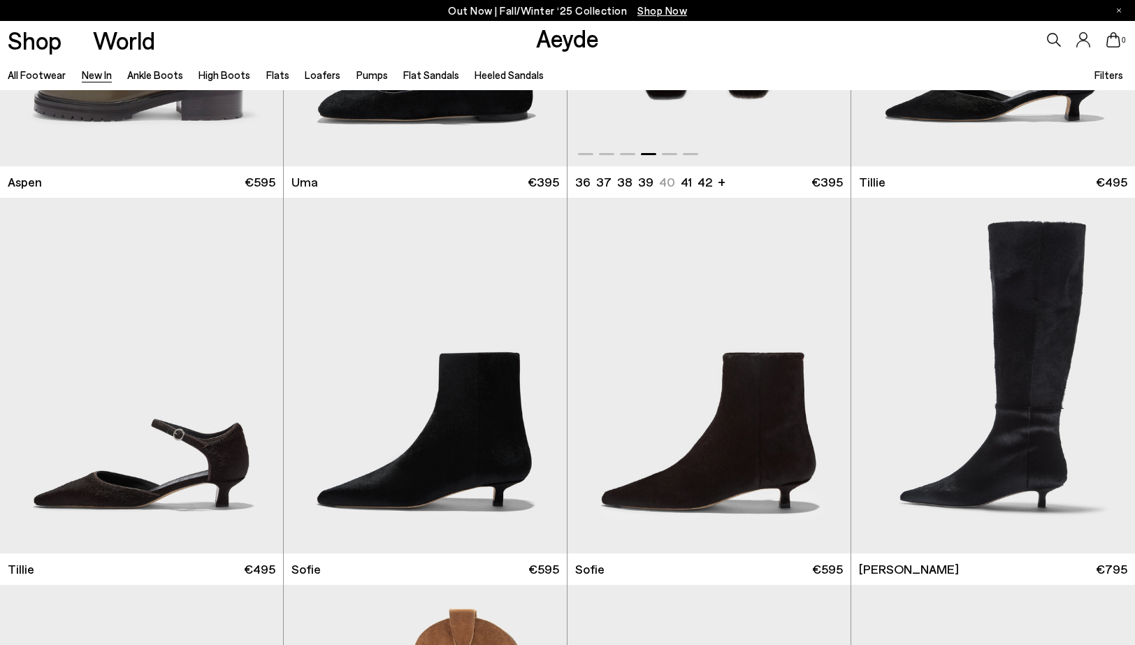
scroll to position [8888, 0]
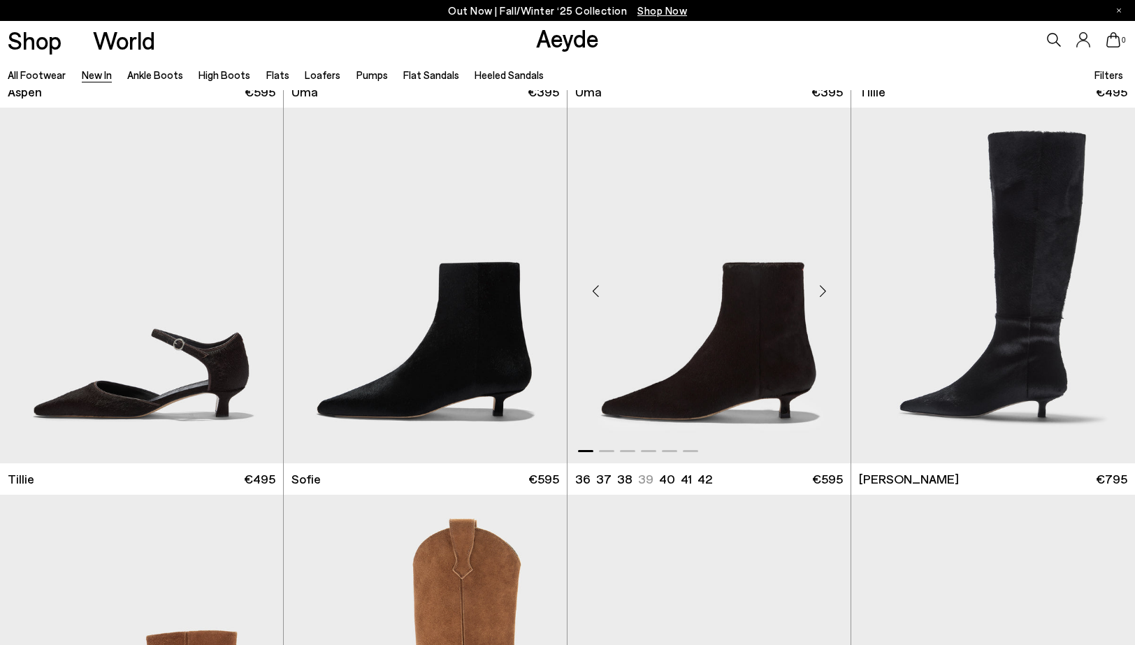
click at [818, 288] on div "Next slide" at bounding box center [822, 291] width 42 height 42
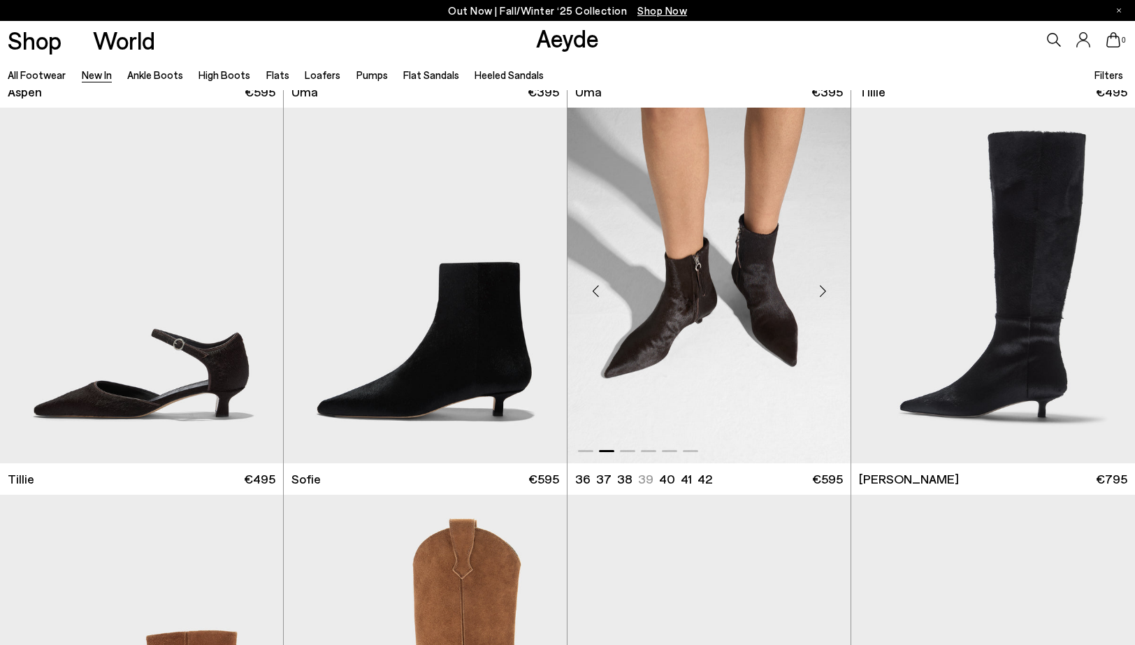
click at [818, 288] on div "Next slide" at bounding box center [822, 291] width 42 height 42
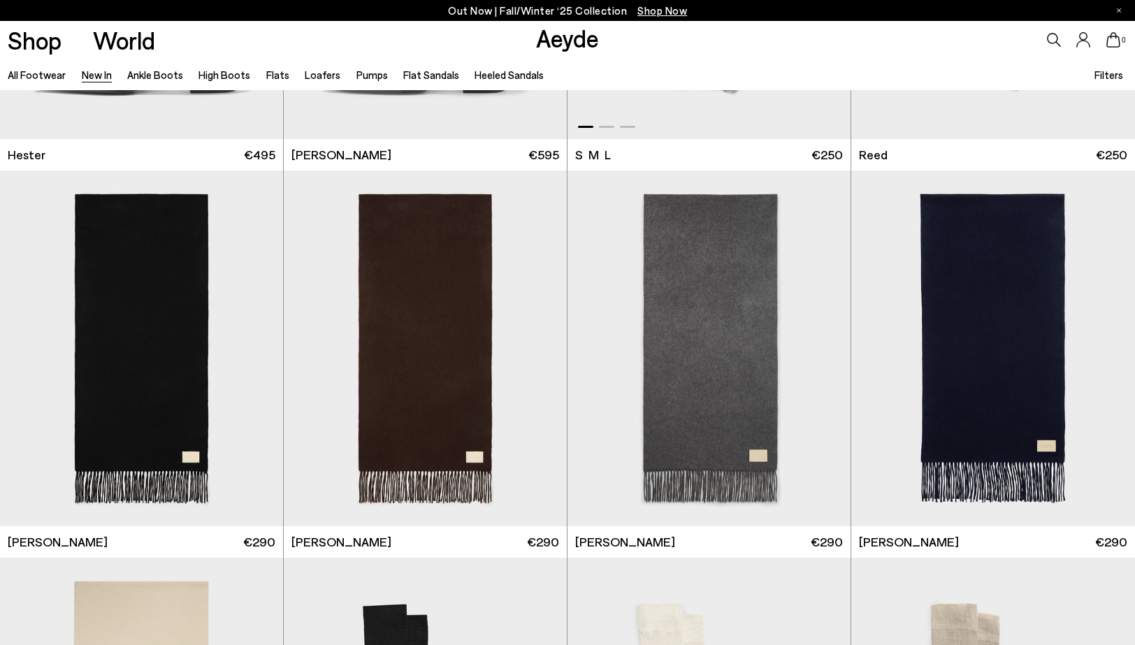
scroll to position [9714, 0]
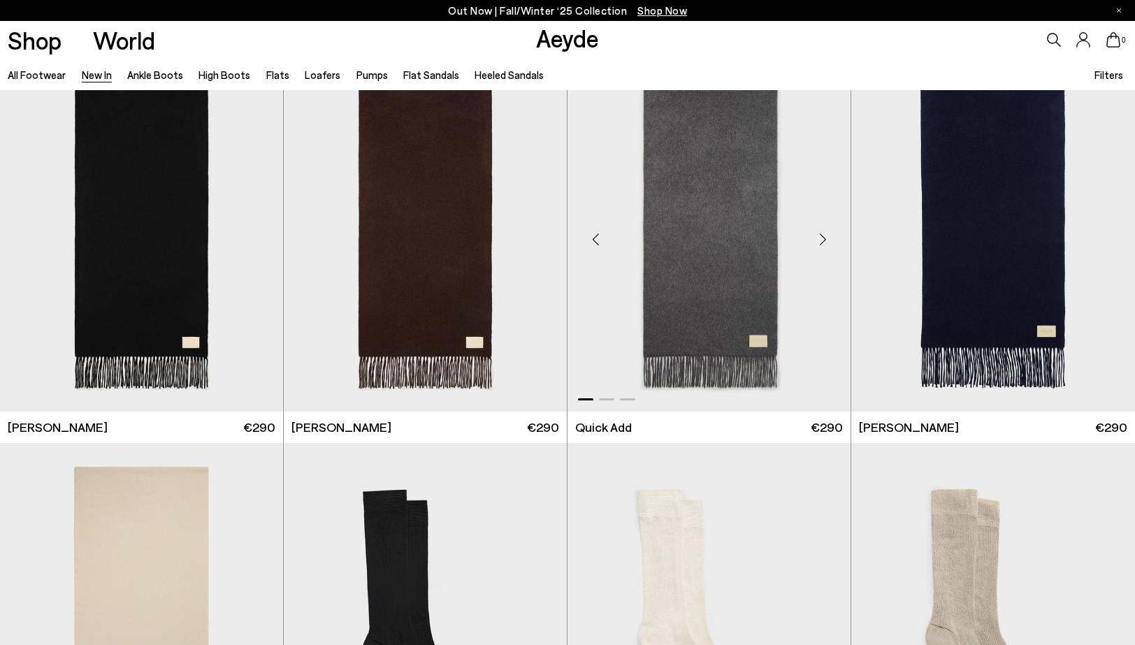
click at [822, 235] on div "Next slide" at bounding box center [822, 240] width 42 height 42
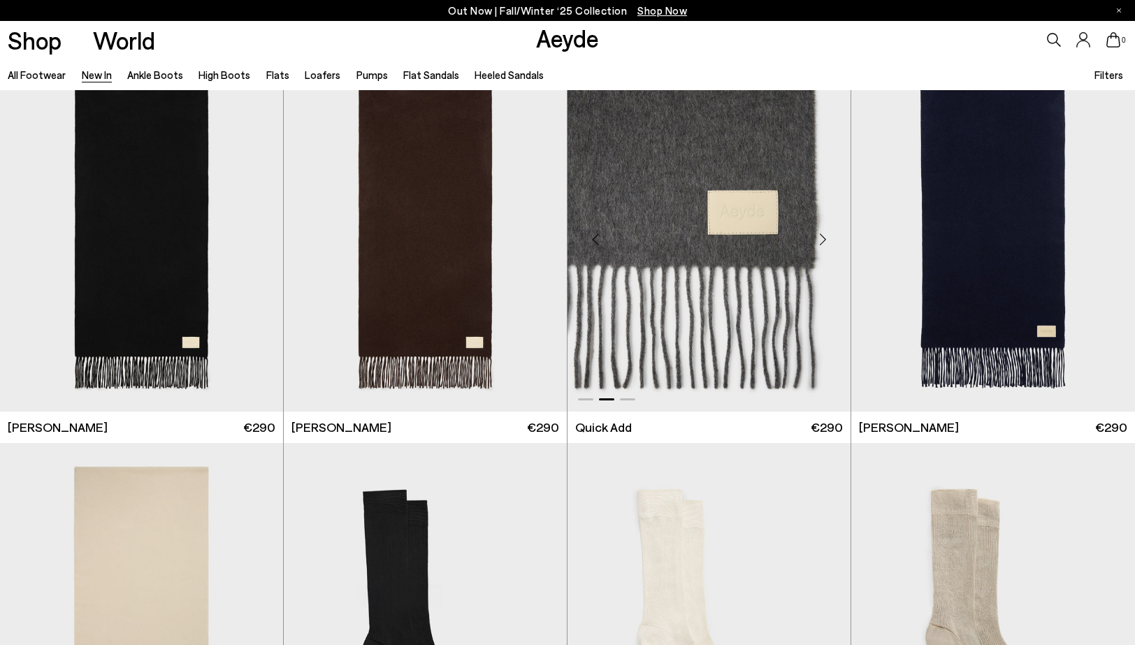
click at [822, 235] on div "Next slide" at bounding box center [822, 240] width 42 height 42
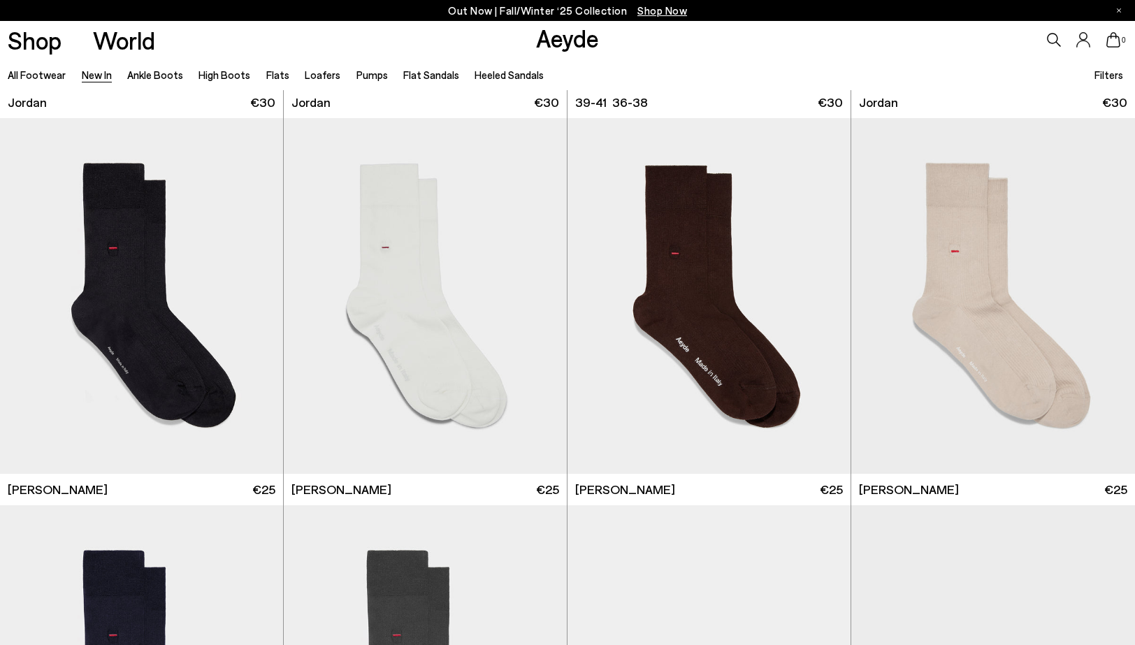
scroll to position [11269, 0]
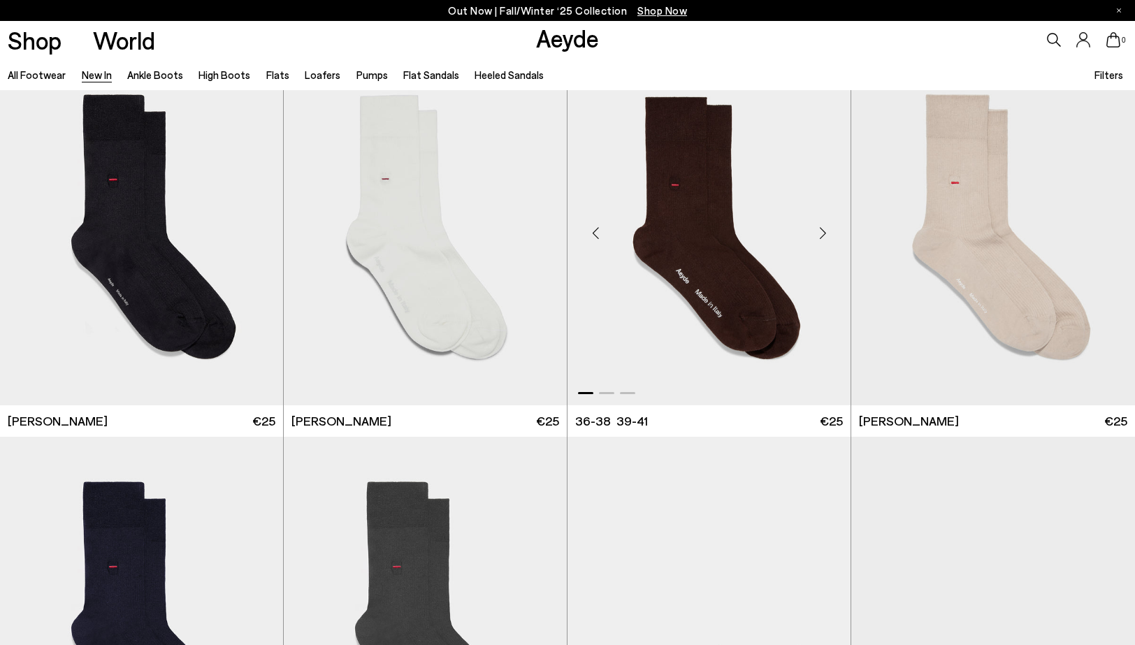
click at [827, 229] on div "Next slide" at bounding box center [822, 233] width 42 height 42
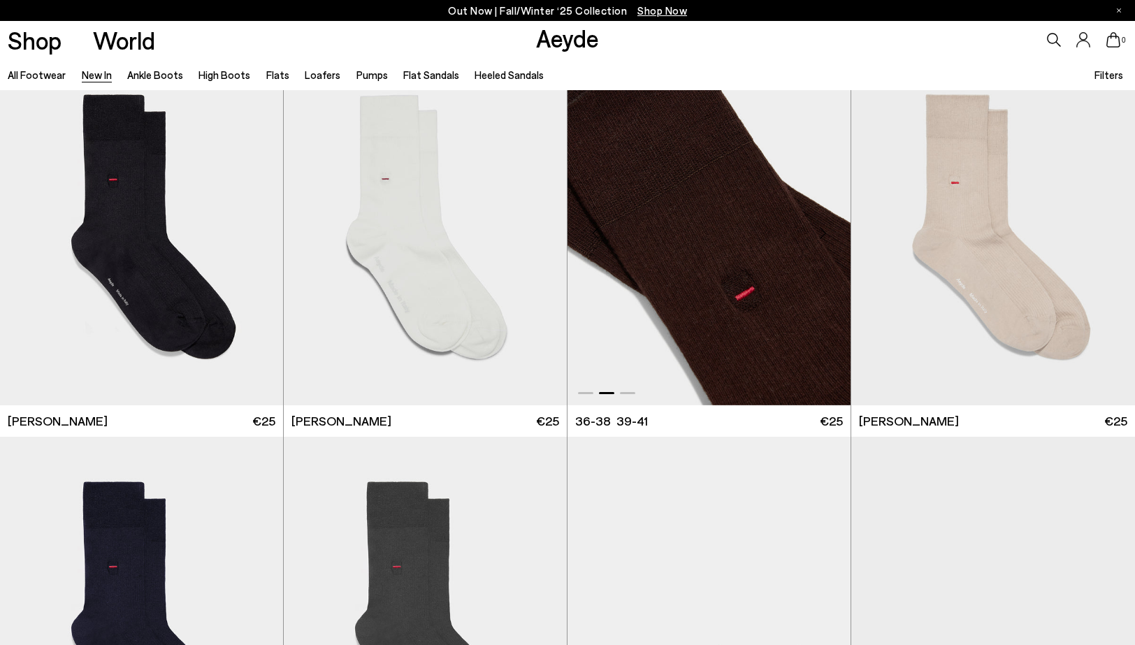
click at [827, 229] on div "Next slide" at bounding box center [822, 233] width 42 height 42
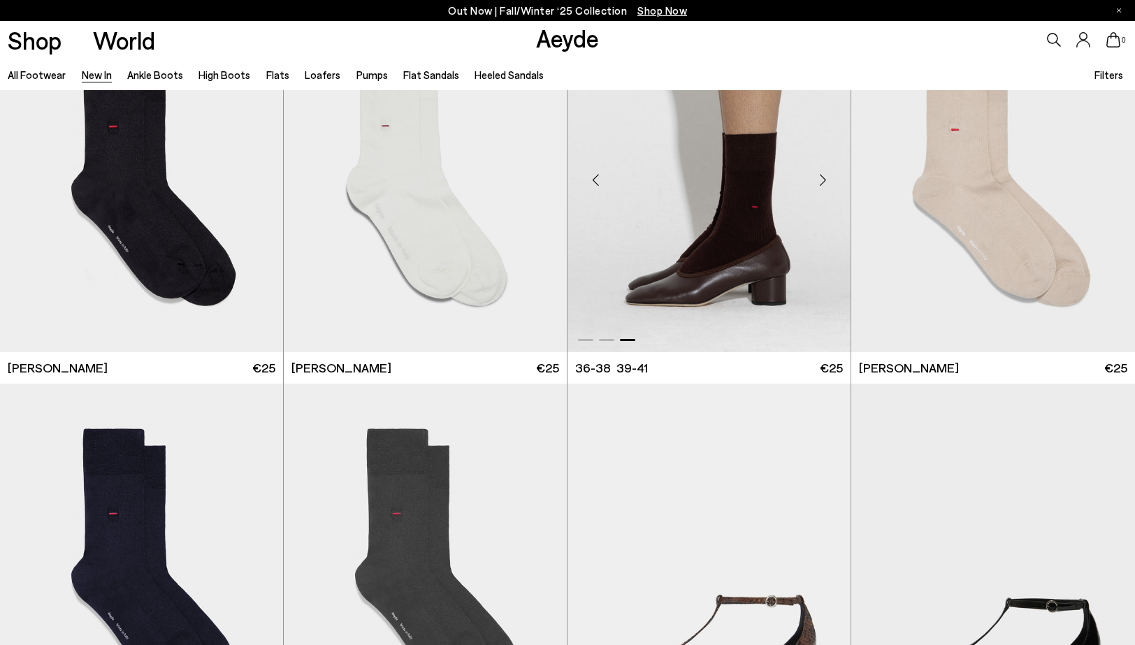
scroll to position [11408, 1]
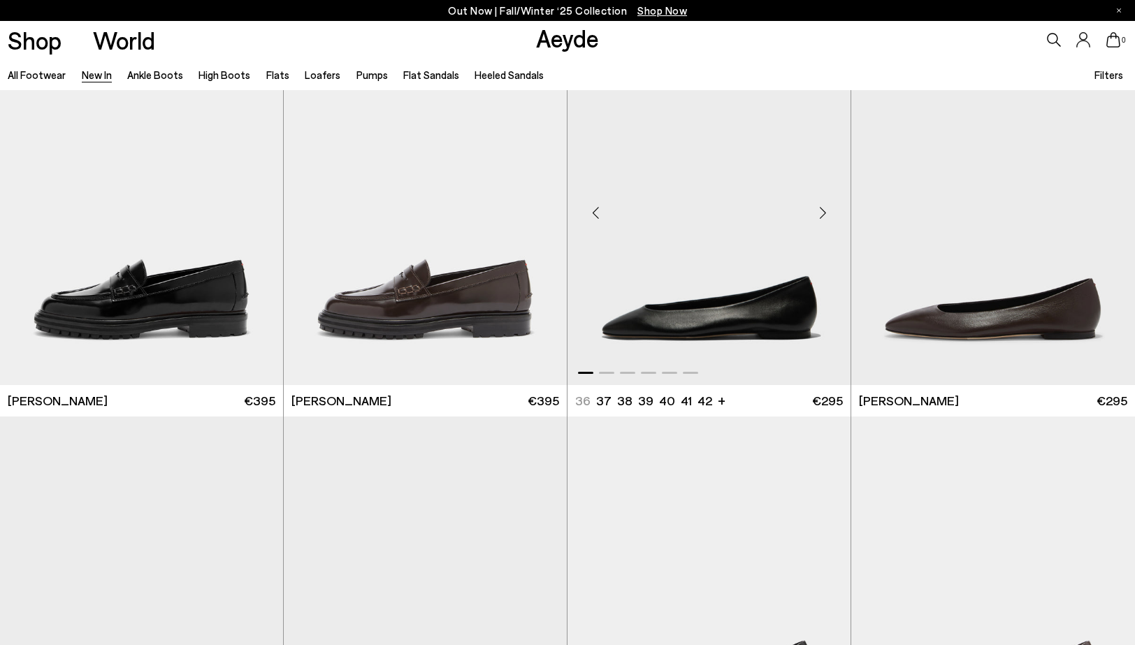
scroll to position [14773, 0]
click at [825, 209] on div "Next slide" at bounding box center [822, 214] width 42 height 42
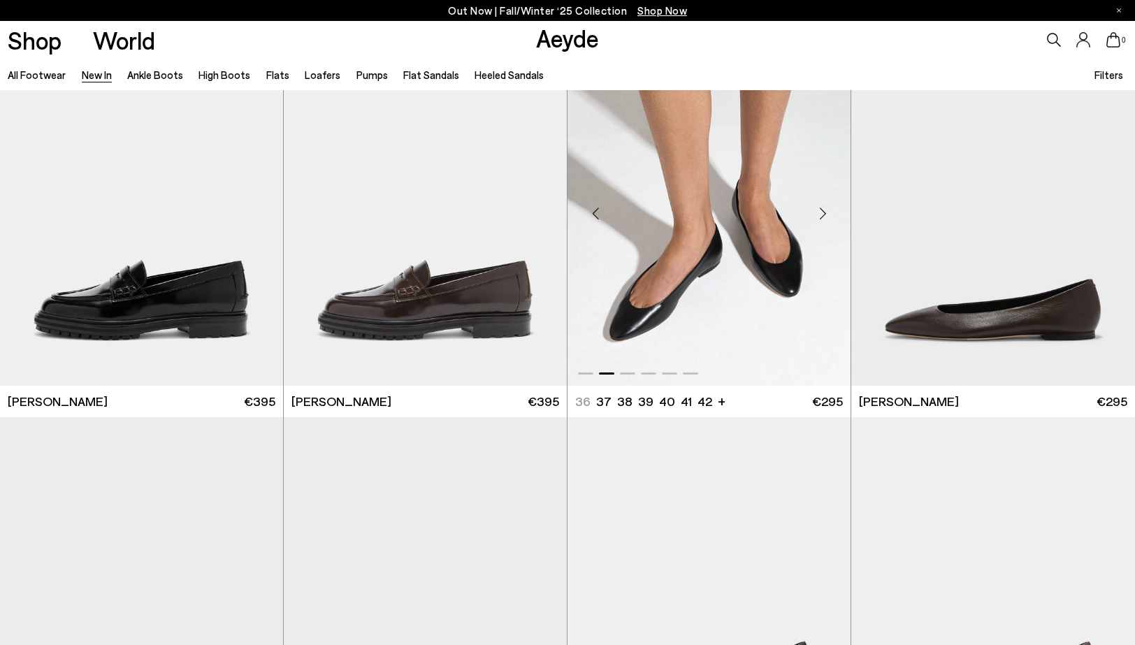
click at [825, 209] on div "Next slide" at bounding box center [822, 214] width 42 height 42
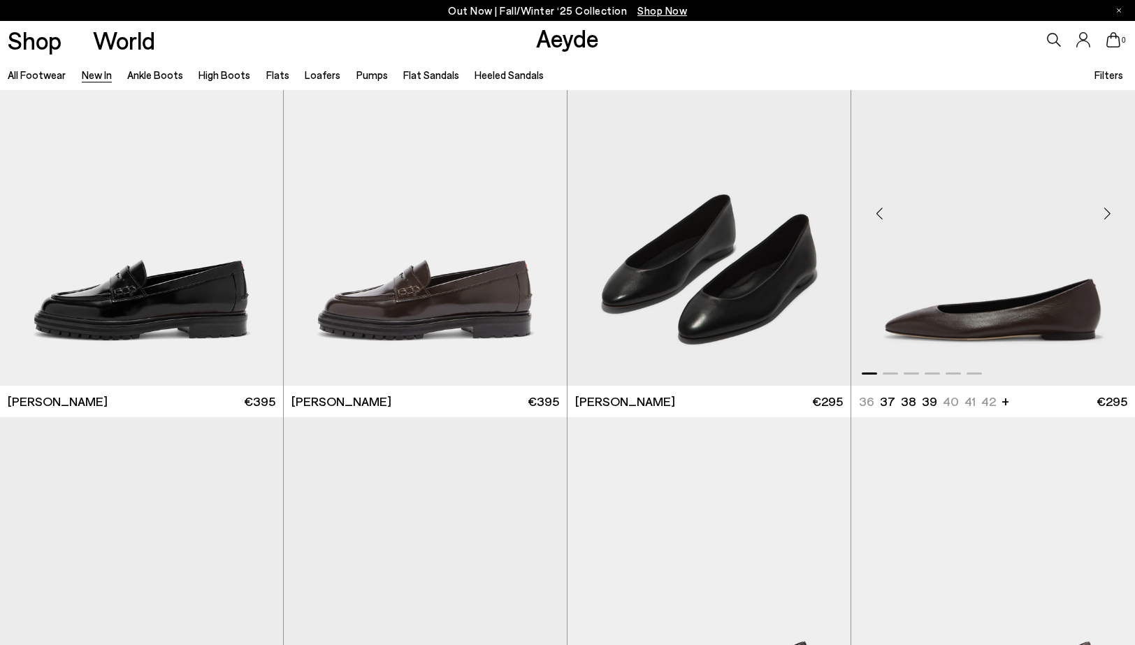
click at [1105, 209] on div "Next slide" at bounding box center [1107, 214] width 42 height 42
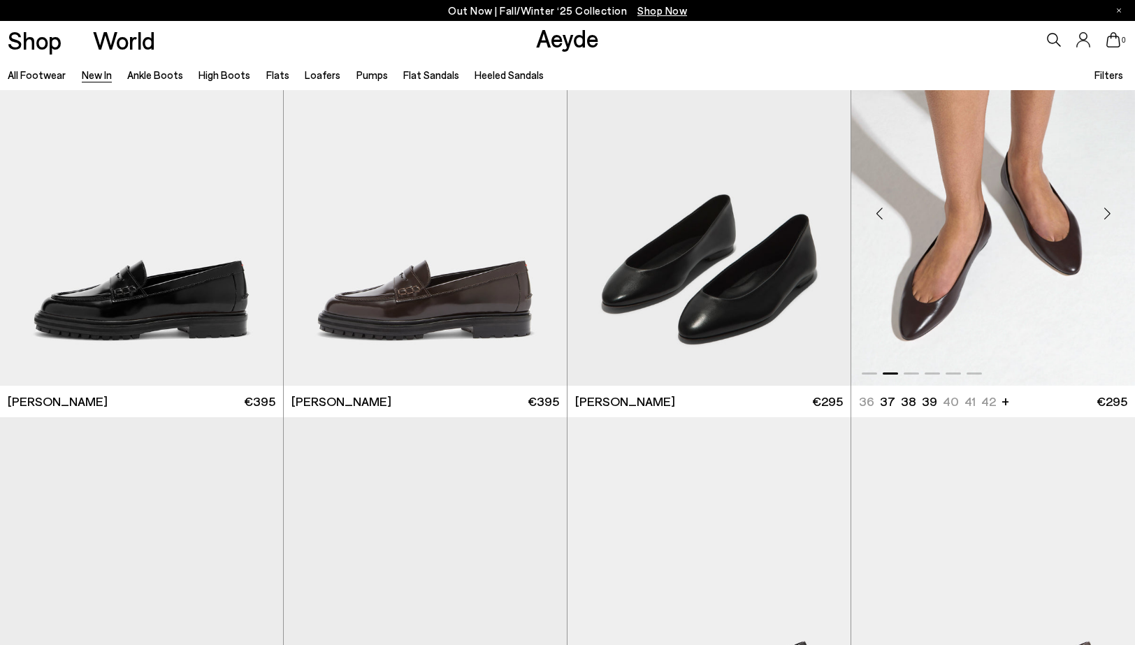
click at [1105, 209] on div "Next slide" at bounding box center [1107, 214] width 42 height 42
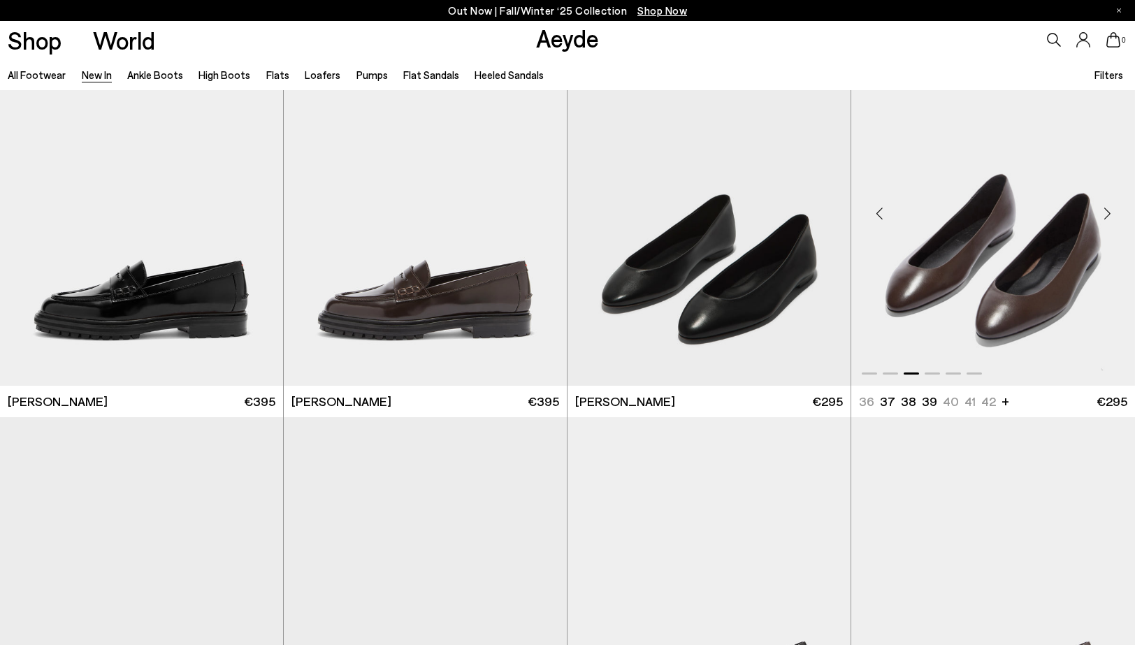
click at [1105, 210] on div "Next slide" at bounding box center [1107, 214] width 42 height 42
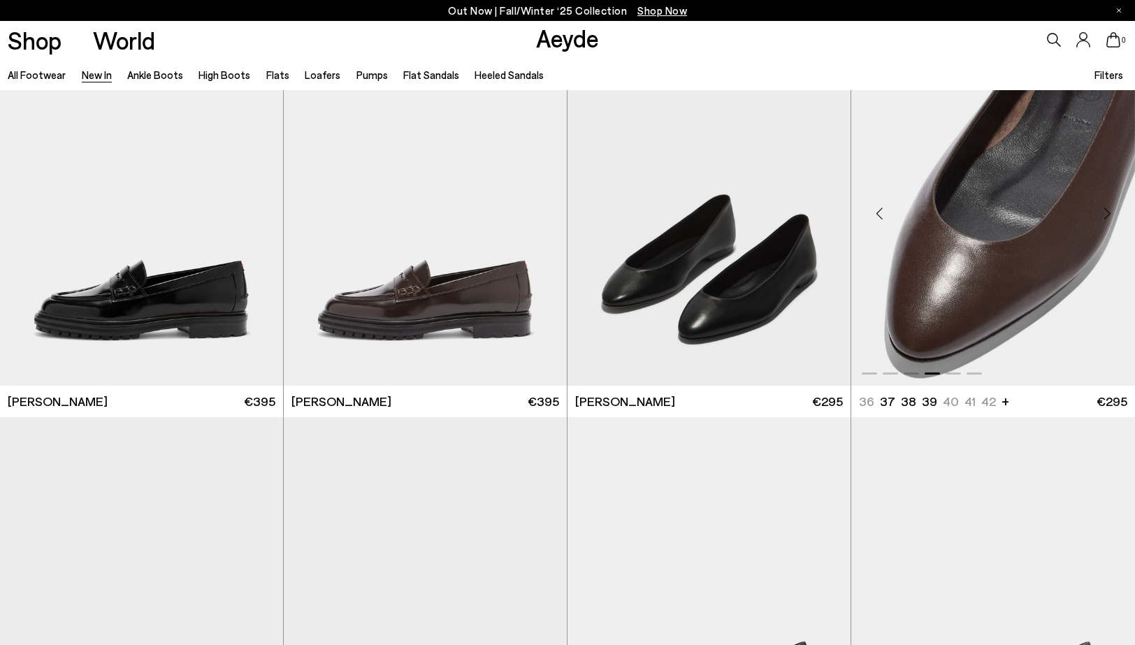
click at [1105, 210] on div "Next slide" at bounding box center [1107, 214] width 42 height 42
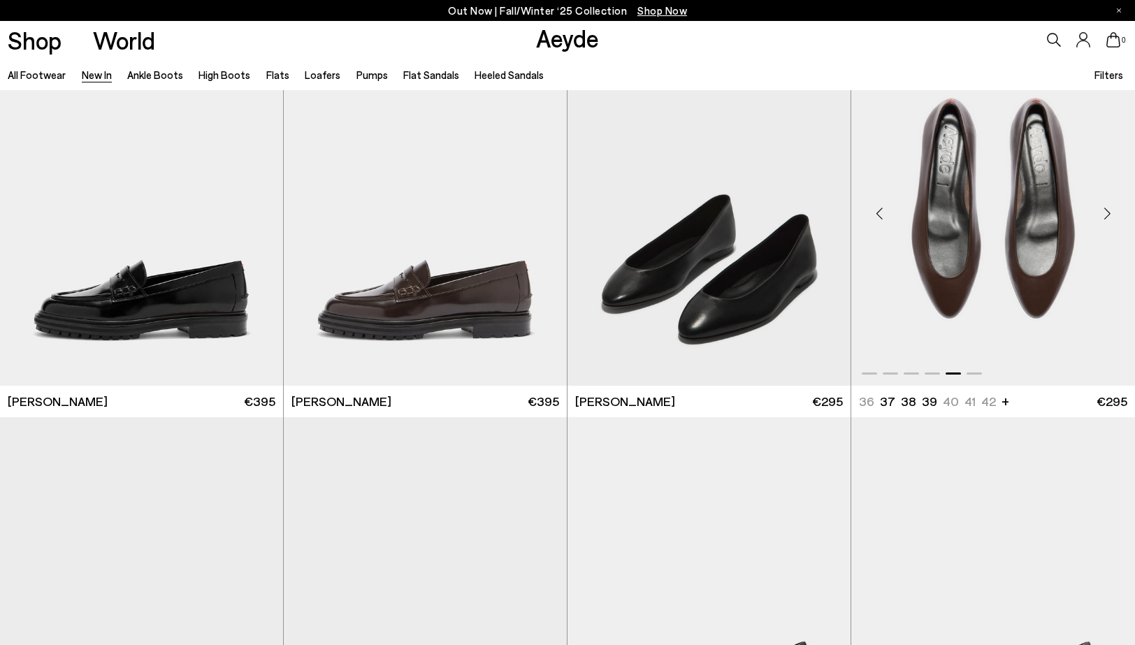
click at [1105, 210] on div "Next slide" at bounding box center [1107, 214] width 42 height 42
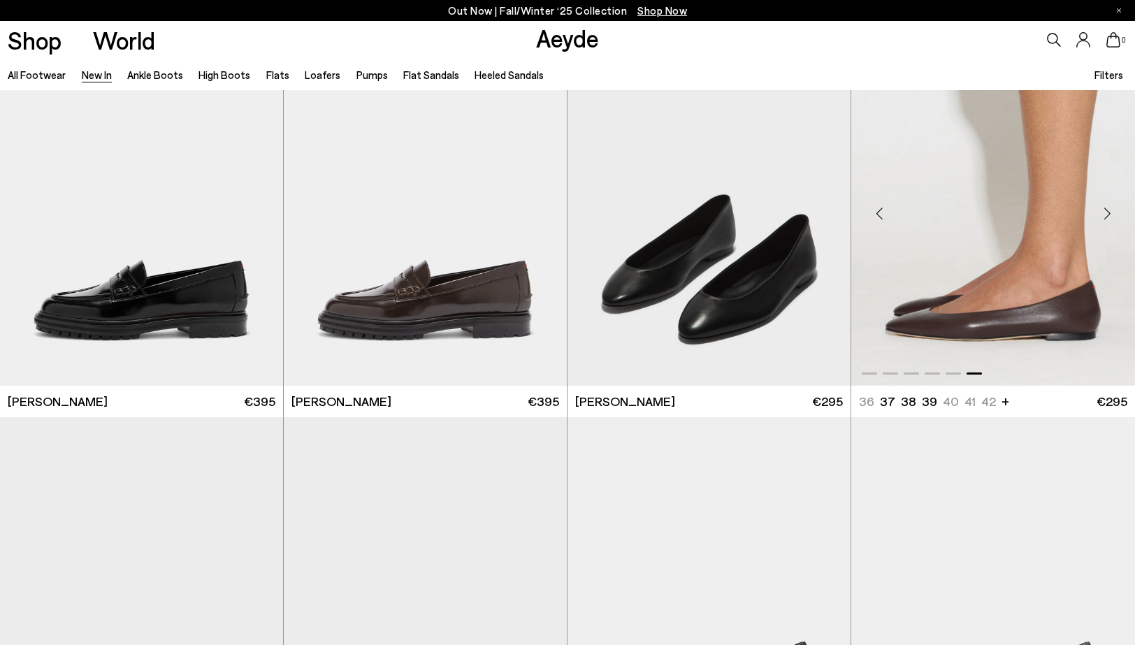
click at [1105, 210] on div "Next slide" at bounding box center [1107, 214] width 42 height 42
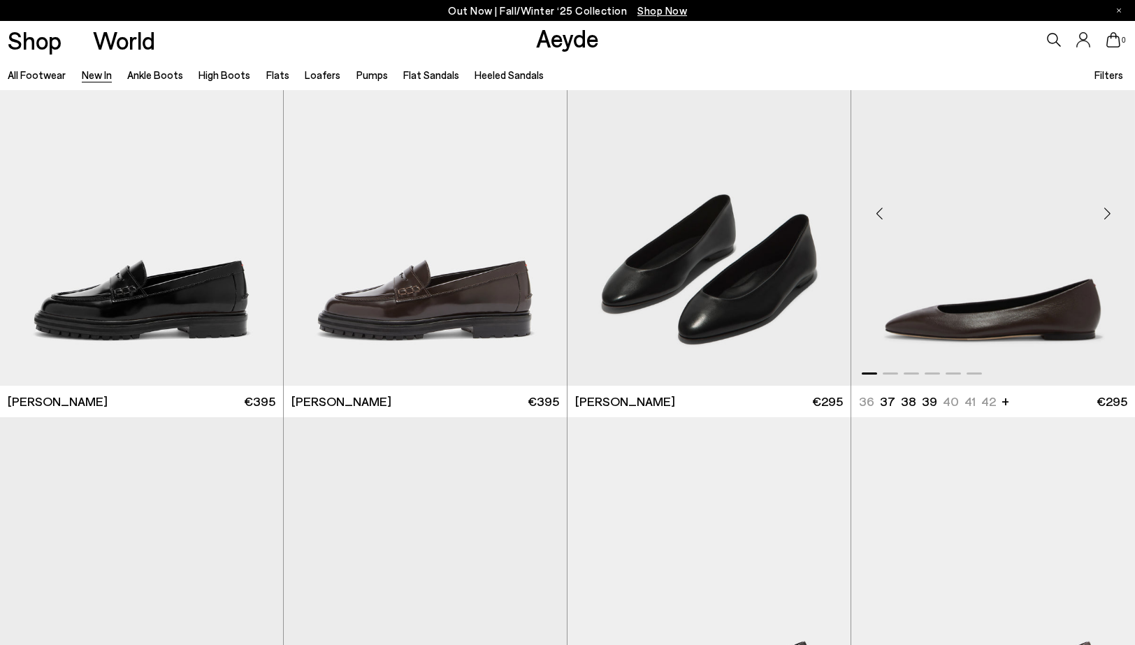
click at [1105, 210] on div "Next slide" at bounding box center [1107, 214] width 42 height 42
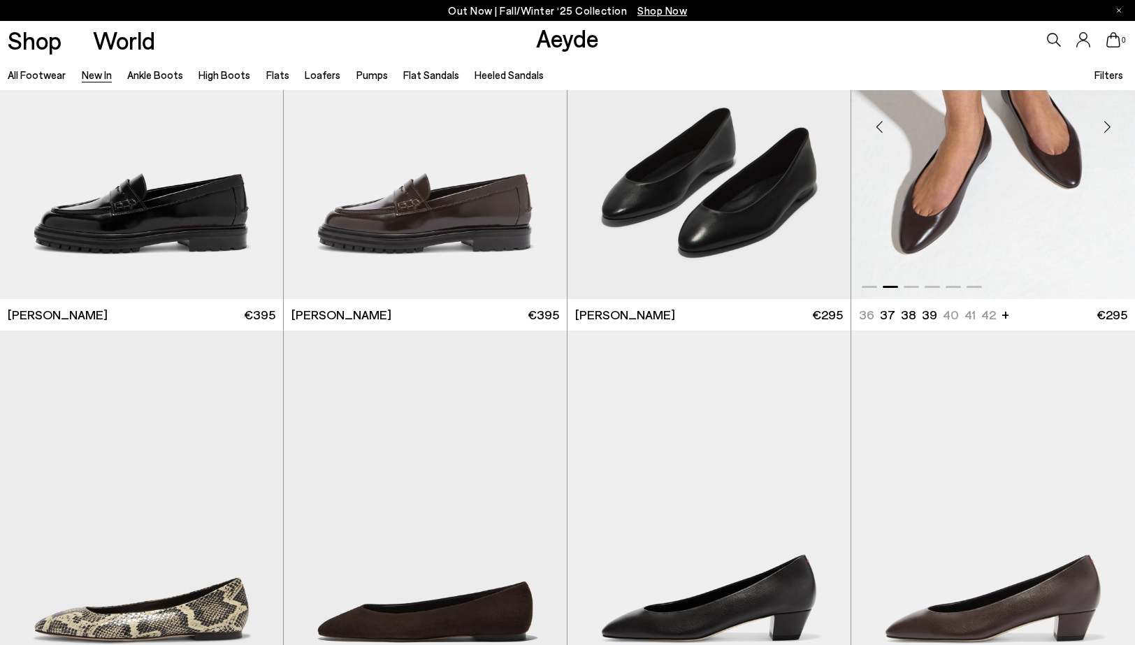
scroll to position [15158, 0]
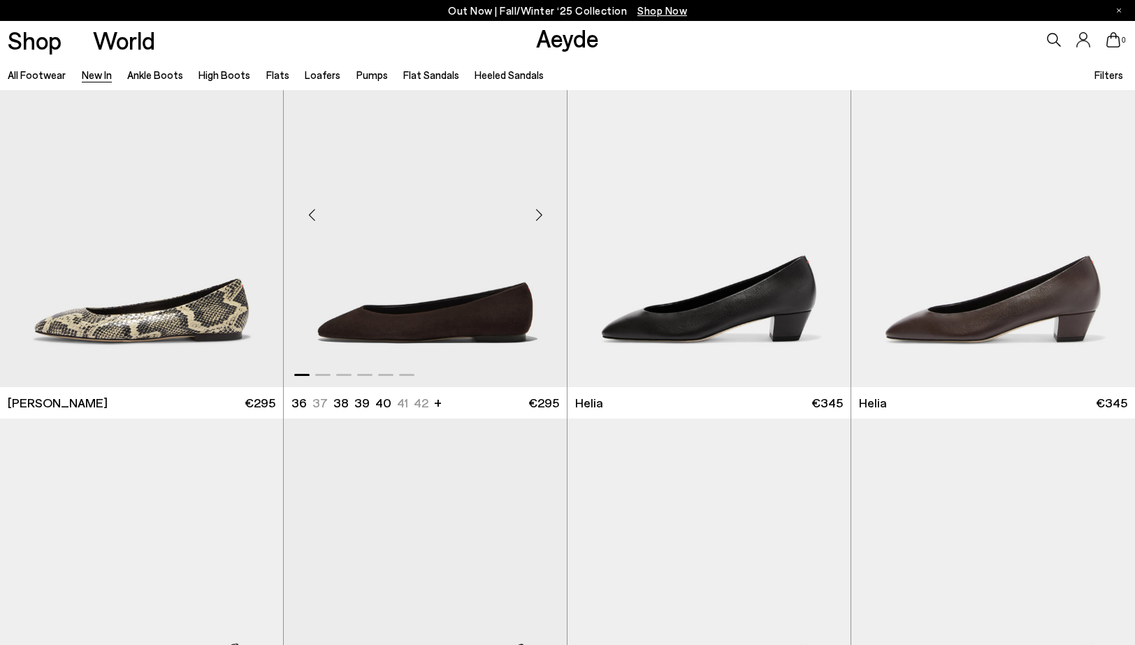
click at [535, 210] on div "Next slide" at bounding box center [539, 215] width 42 height 42
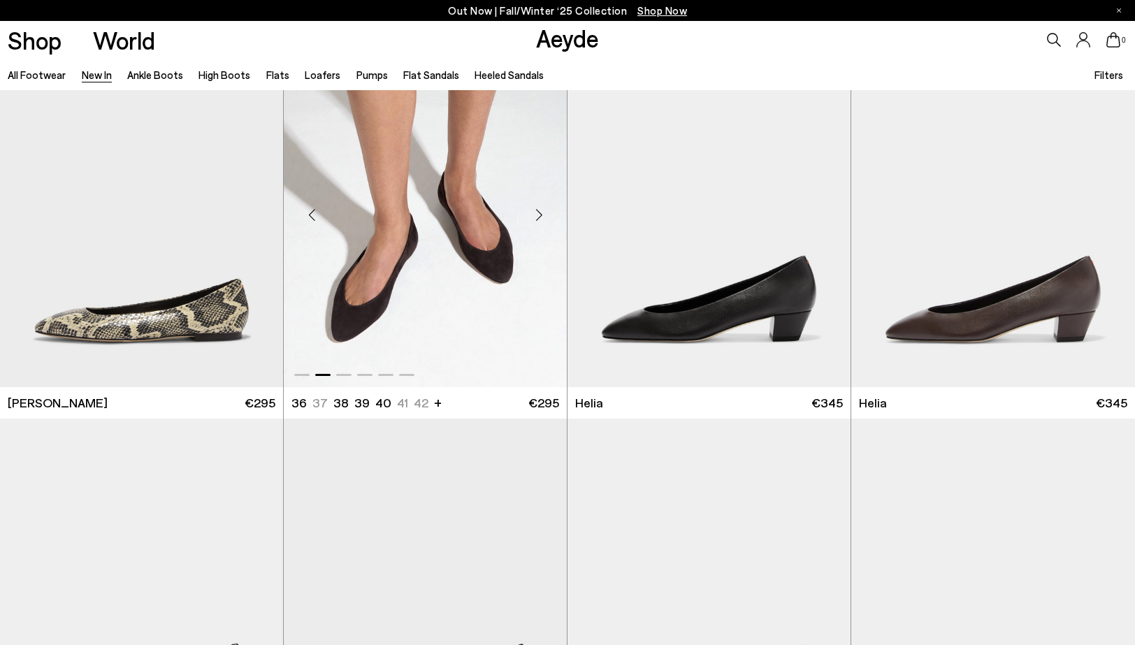
click at [535, 210] on div "Next slide" at bounding box center [539, 215] width 42 height 42
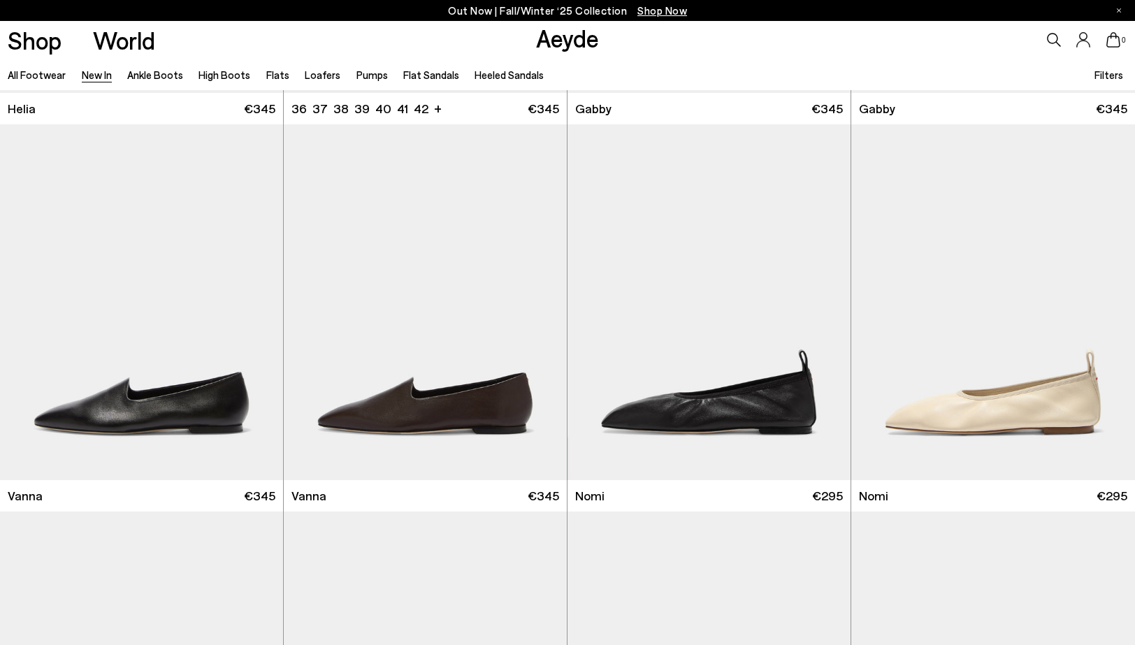
scroll to position [15843, 0]
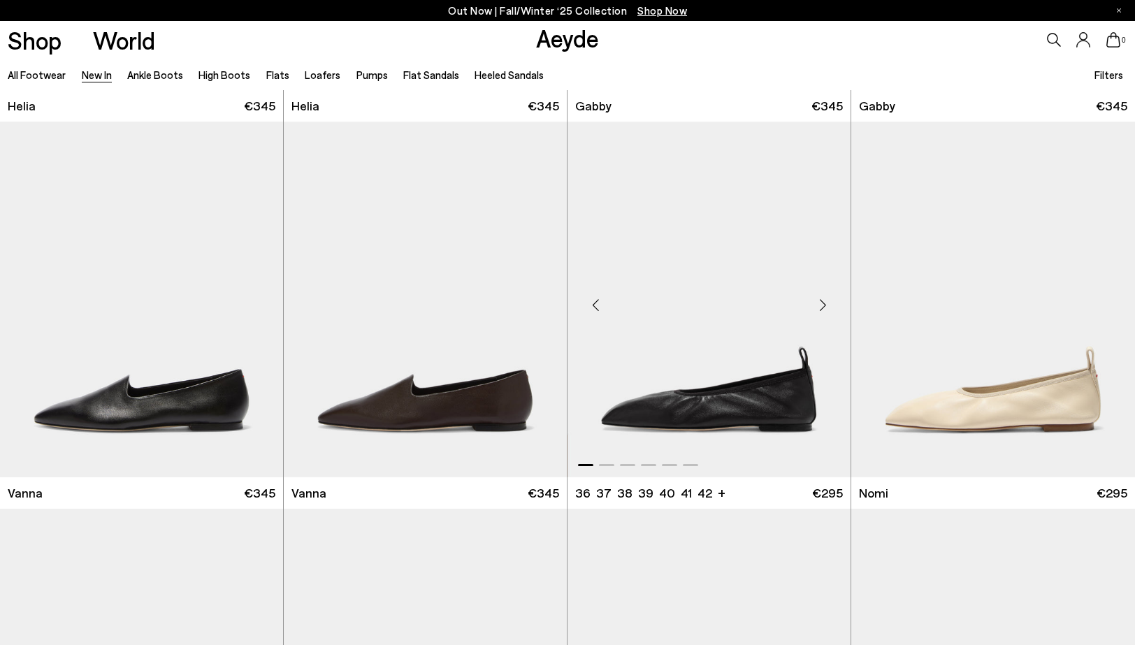
click at [824, 300] on div "Next slide" at bounding box center [822, 305] width 42 height 42
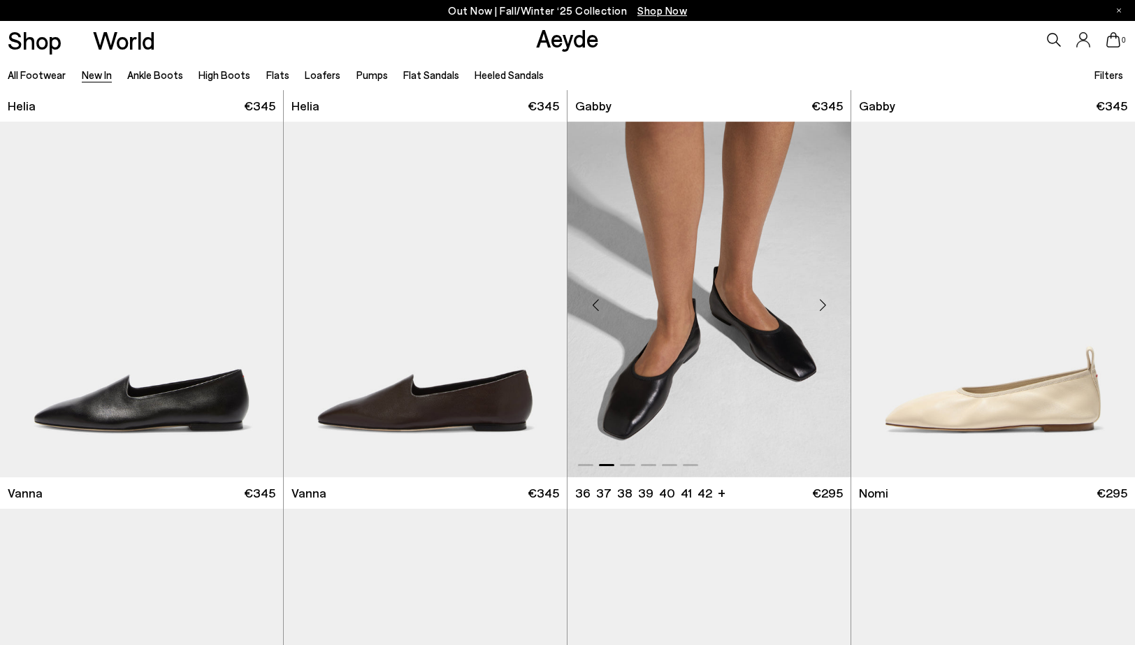
click at [824, 300] on div "Next slide" at bounding box center [822, 305] width 42 height 42
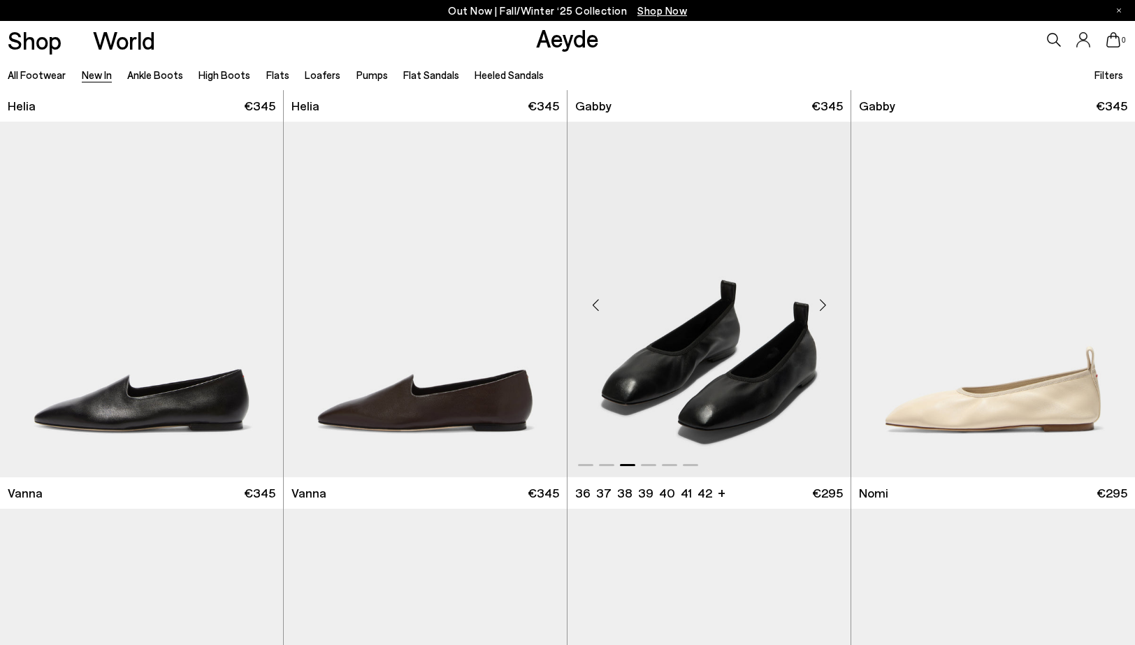
click at [824, 300] on div "Next slide" at bounding box center [822, 305] width 42 height 42
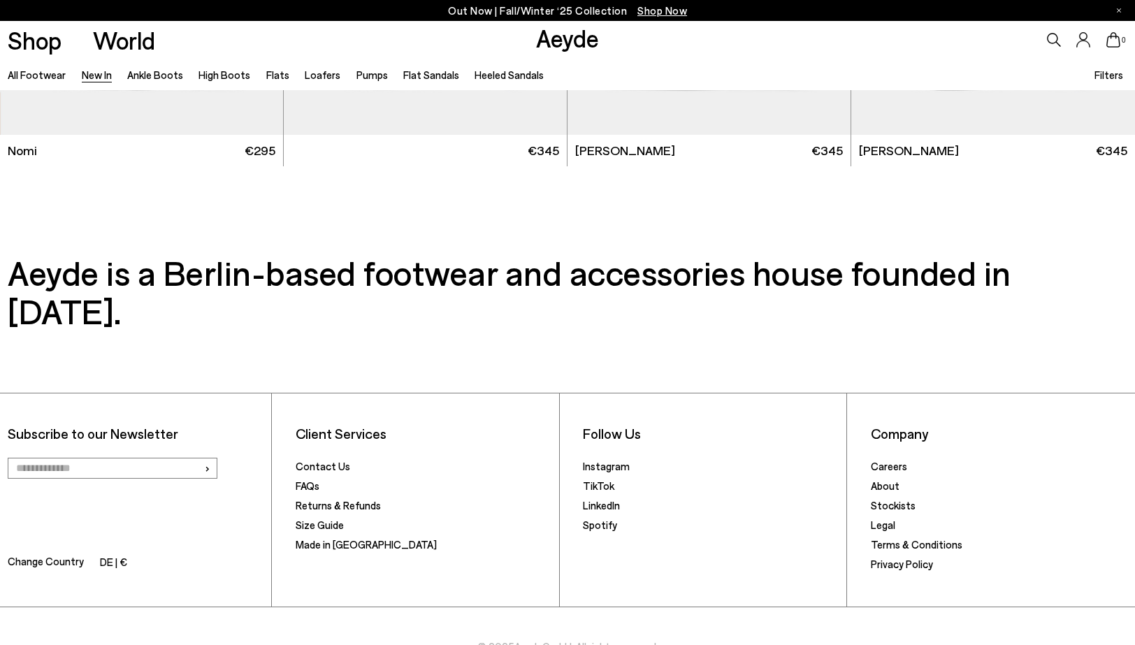
scroll to position [16572, 0]
click at [139, 81] on link "Ankle Boots" at bounding box center [155, 74] width 56 height 13
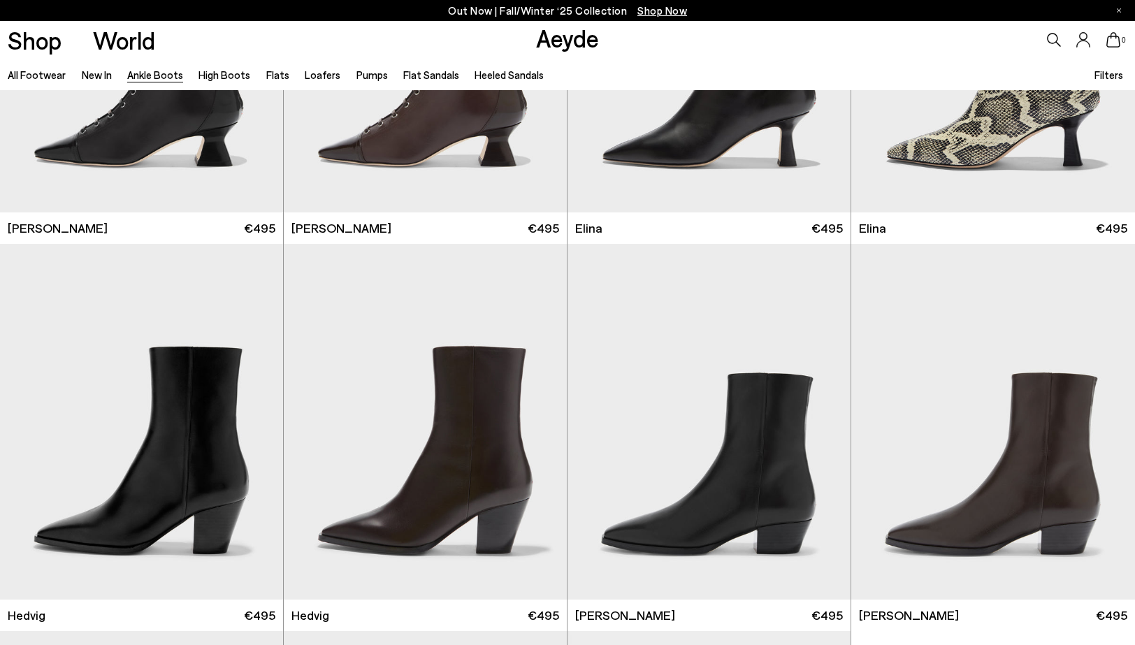
scroll to position [328, 0]
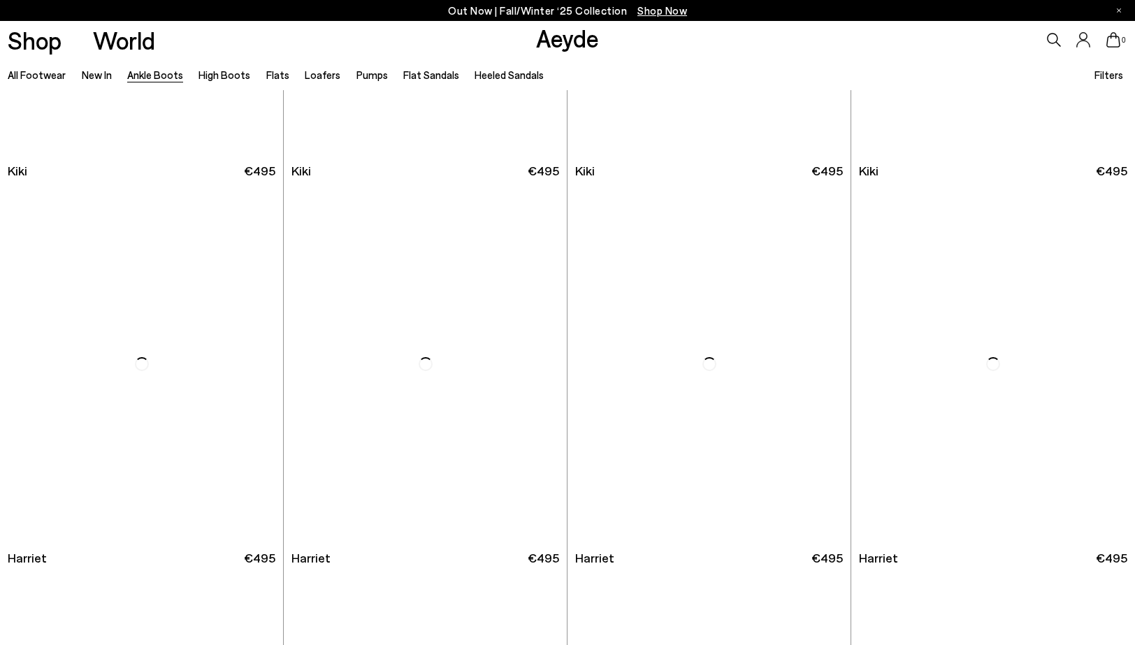
scroll to position [2394, 0]
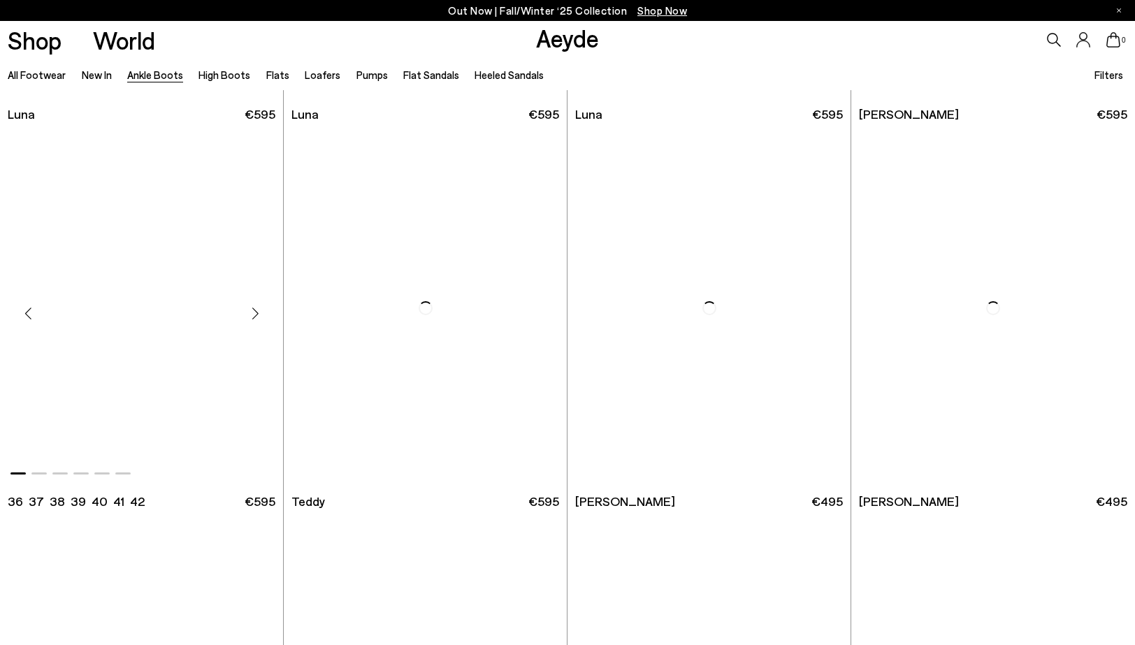
scroll to position [4993, 0]
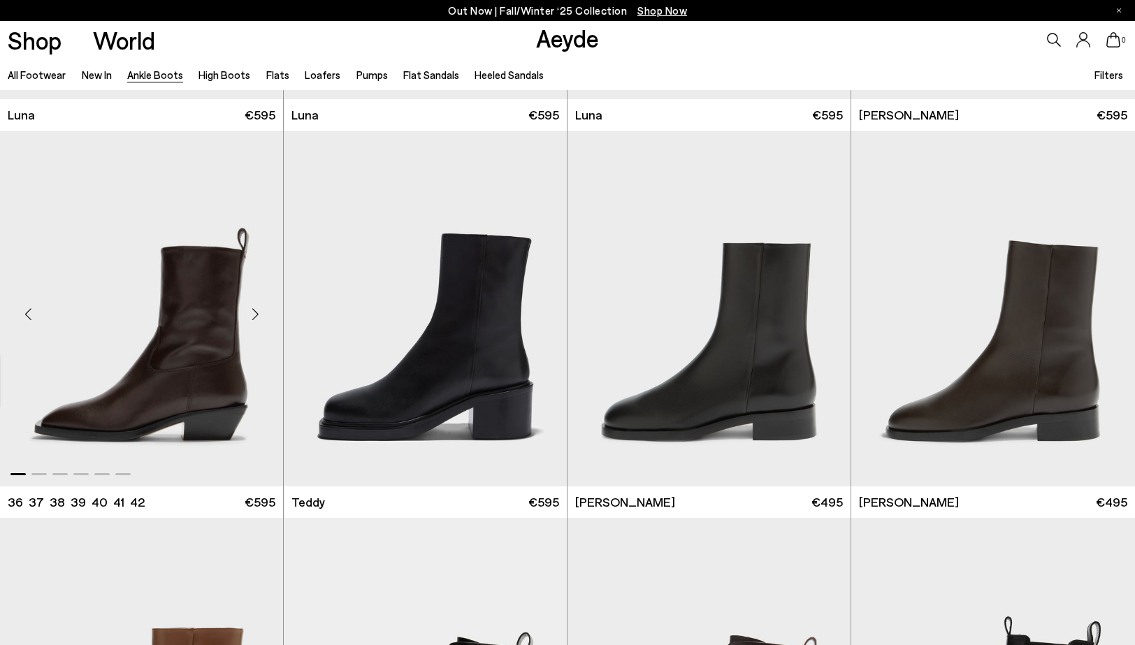
click at [248, 310] on div "Next slide" at bounding box center [255, 314] width 42 height 42
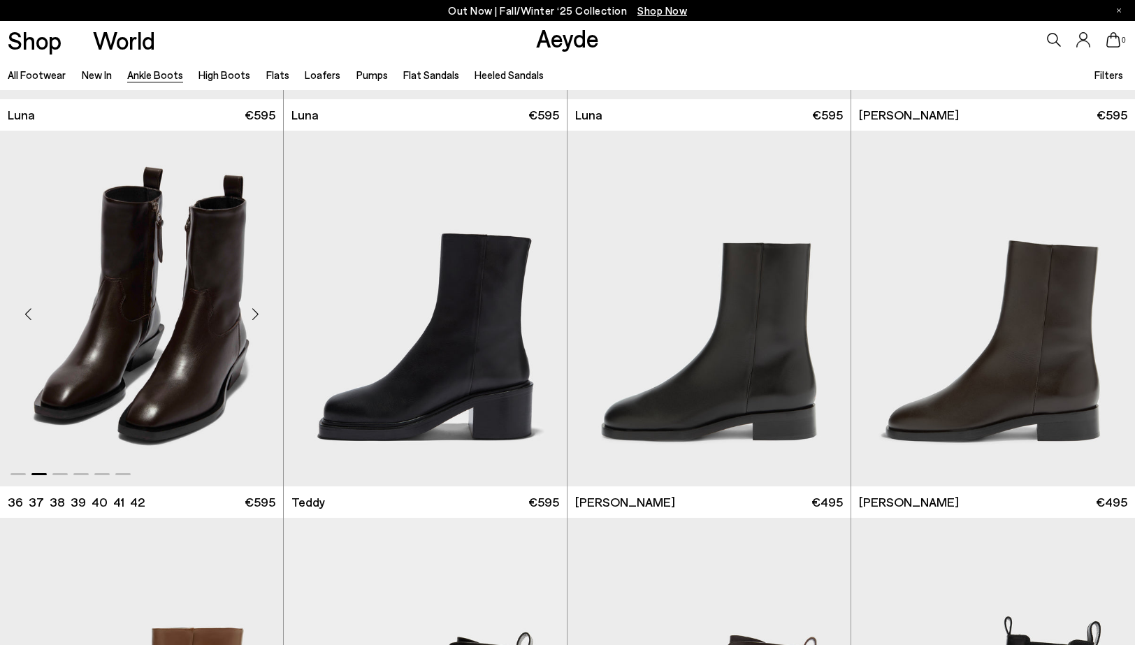
click at [248, 310] on div "Next slide" at bounding box center [255, 314] width 42 height 42
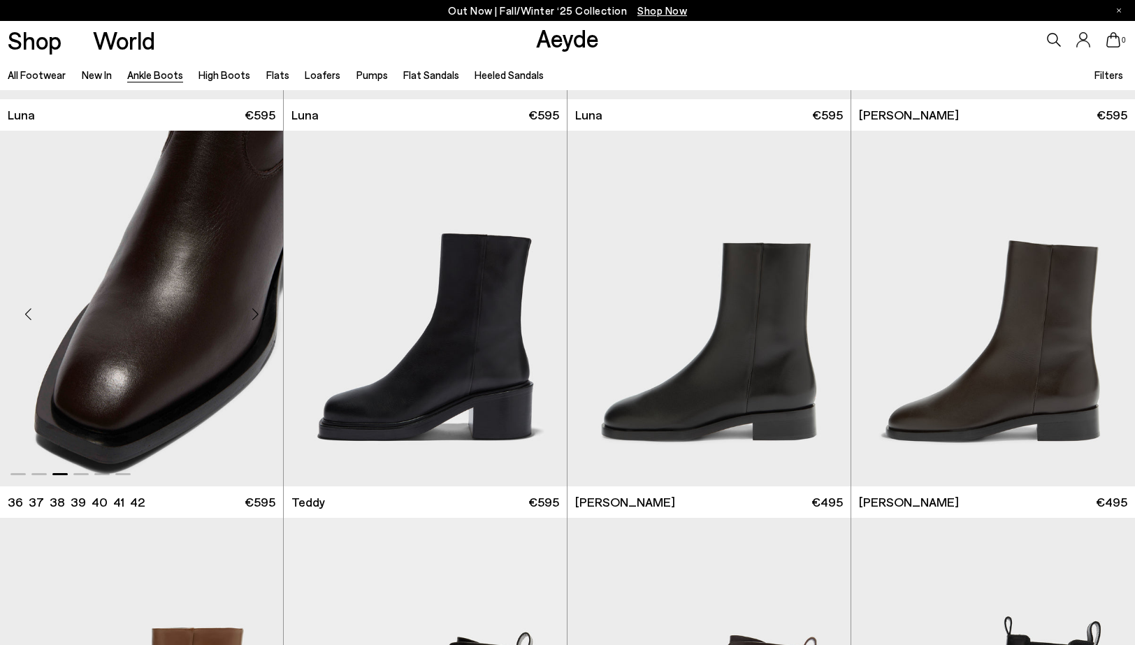
click at [248, 310] on div "Next slide" at bounding box center [255, 314] width 42 height 42
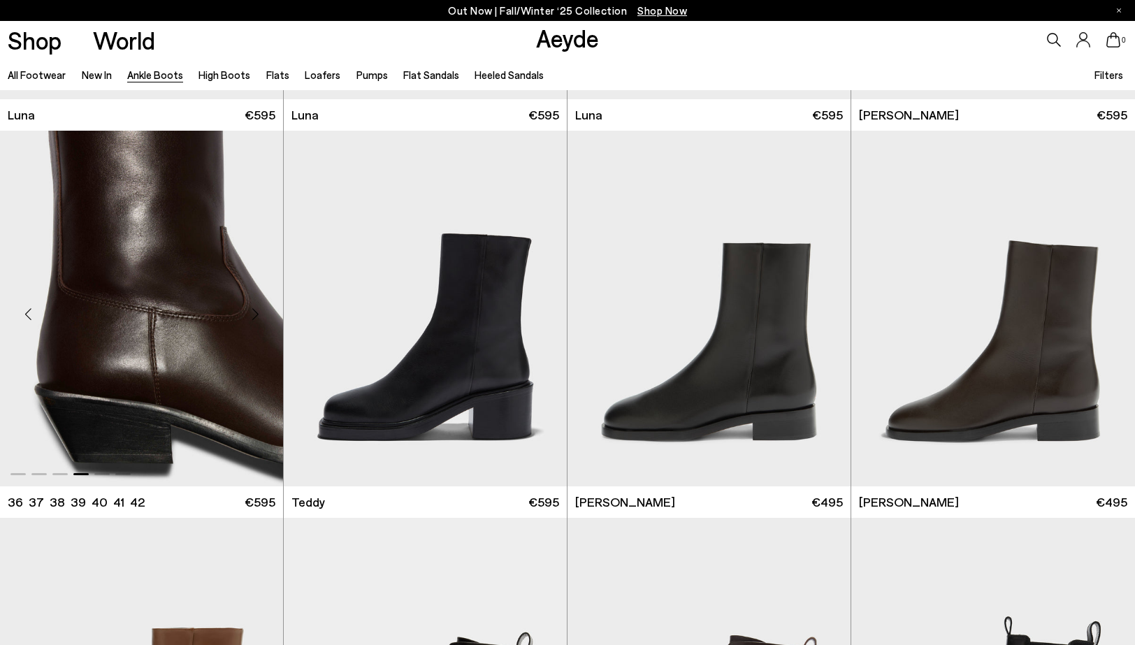
click at [248, 310] on div "Next slide" at bounding box center [255, 314] width 42 height 42
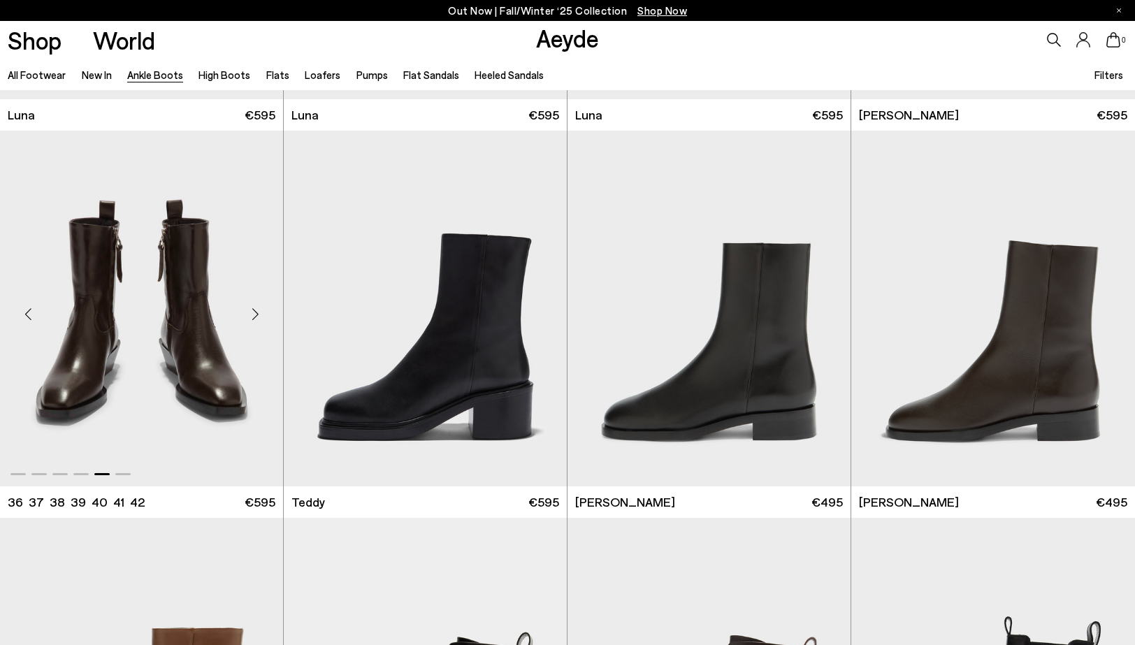
click at [248, 310] on div "Next slide" at bounding box center [255, 314] width 42 height 42
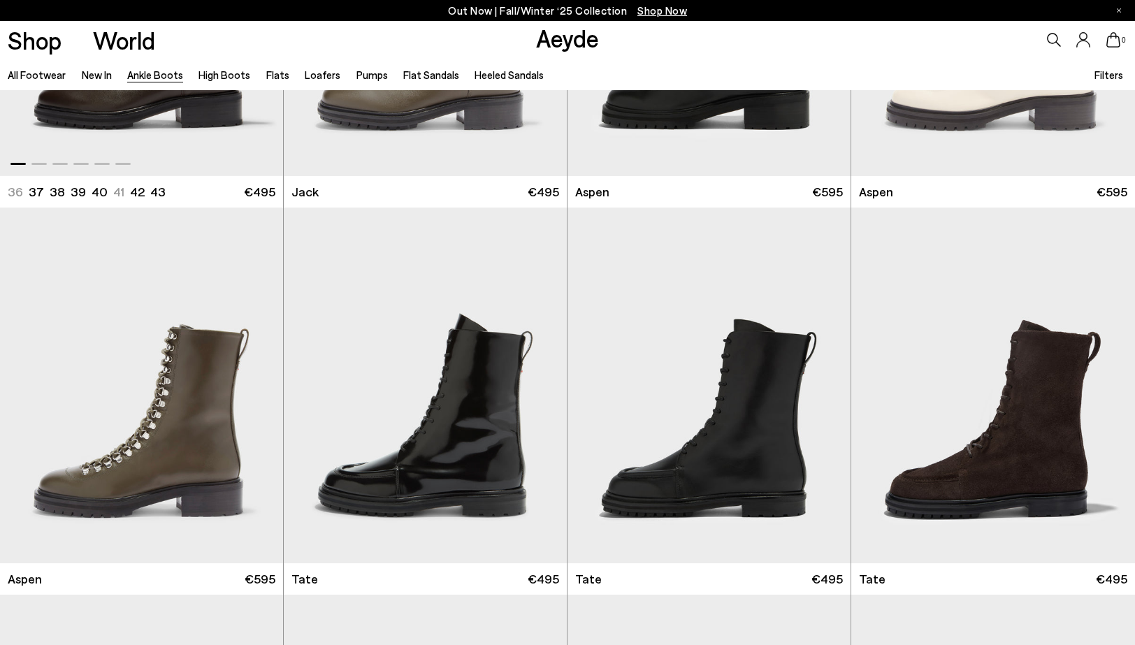
scroll to position [6141, 0]
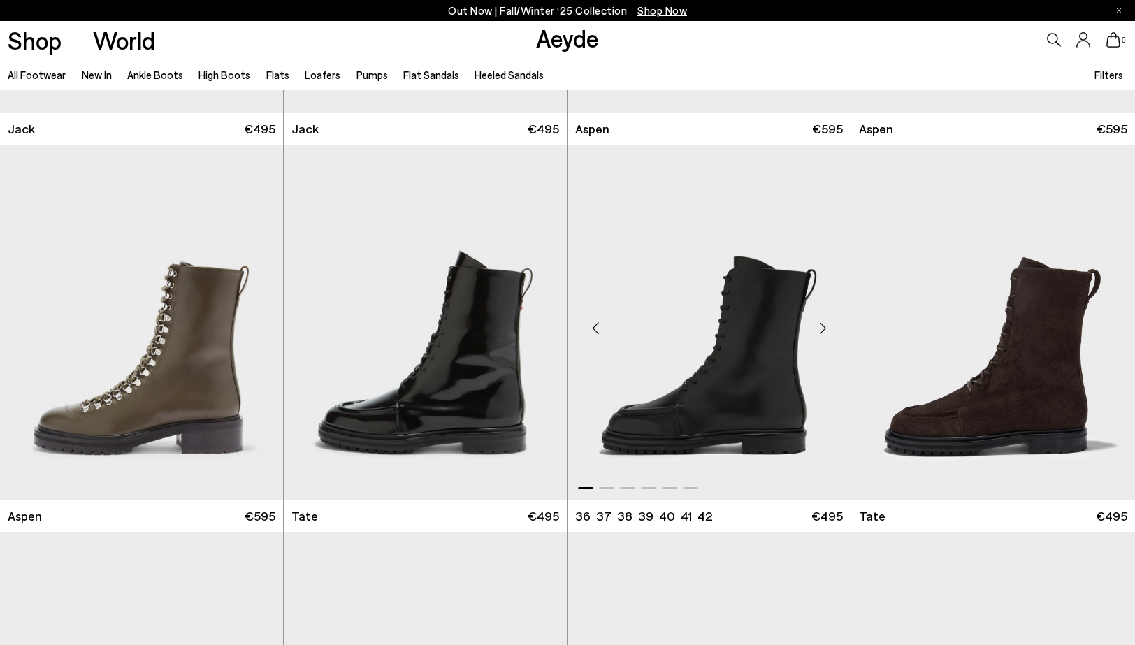
click at [823, 324] on div "Next slide" at bounding box center [822, 328] width 42 height 42
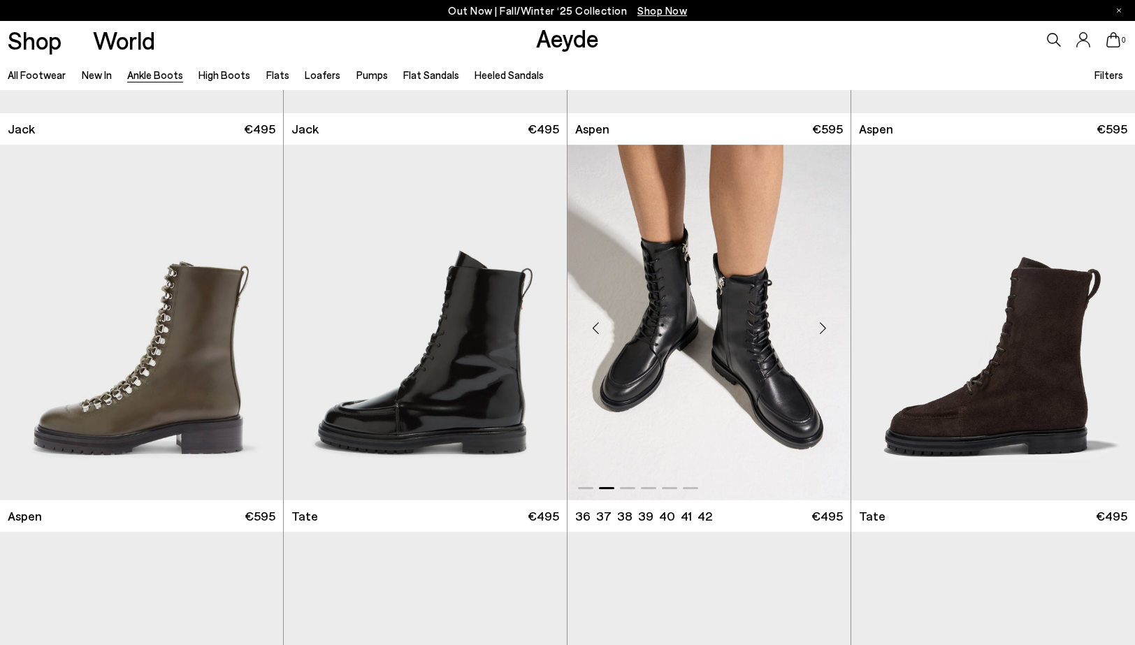
click at [823, 324] on div "Next slide" at bounding box center [822, 328] width 42 height 42
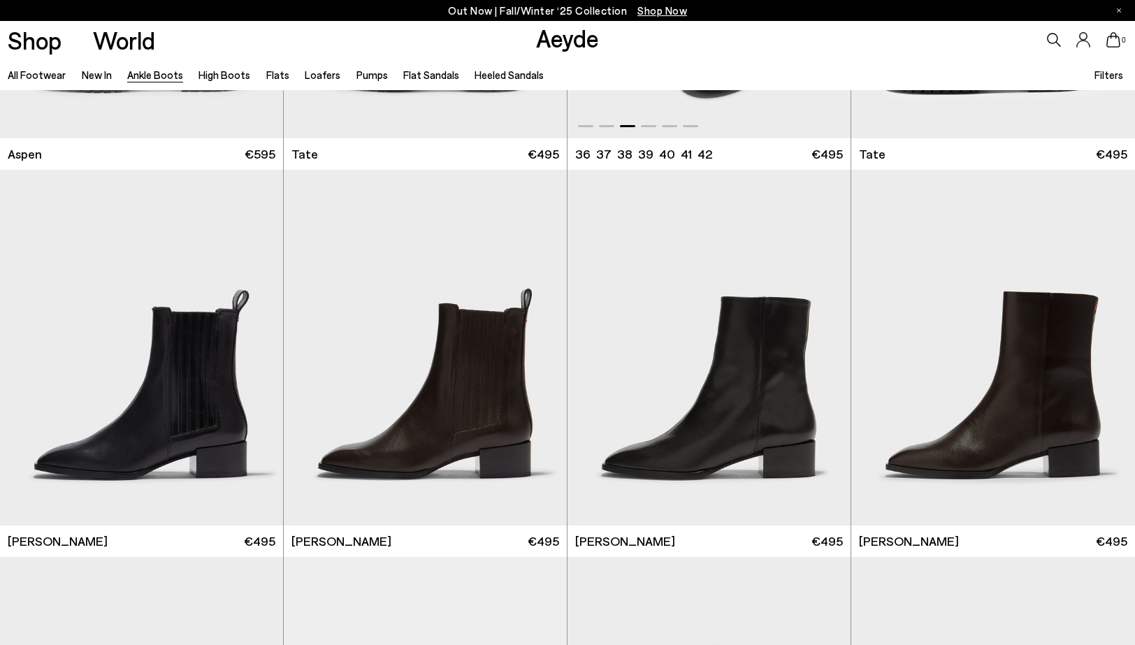
scroll to position [6547, 0]
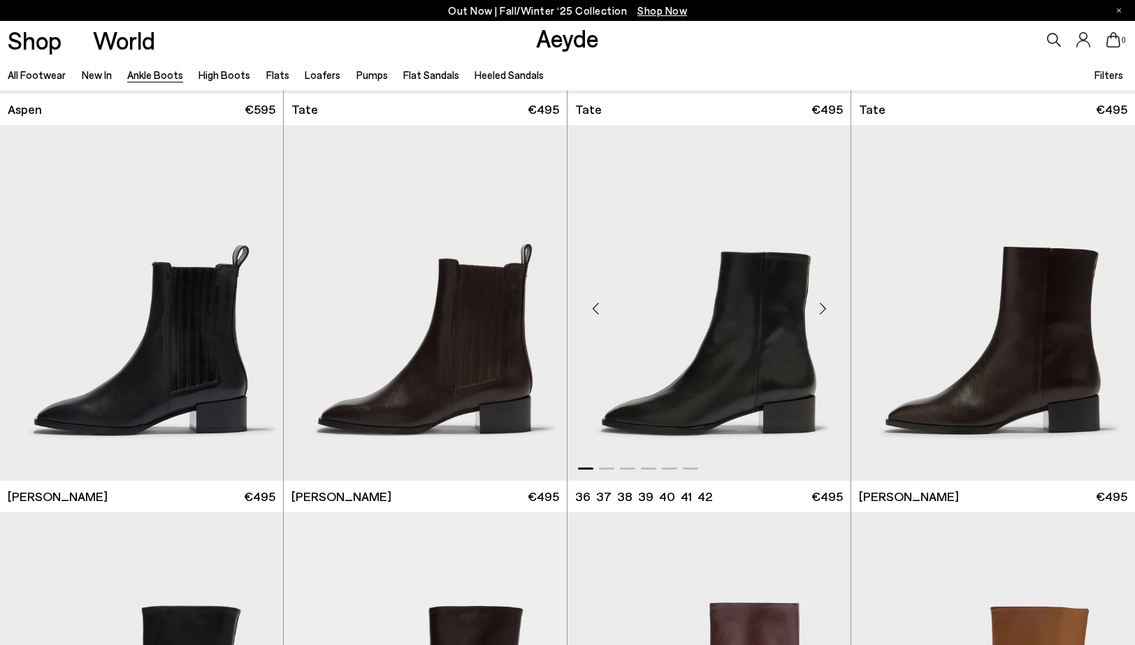
click at [820, 307] on div "Next slide" at bounding box center [822, 308] width 42 height 42
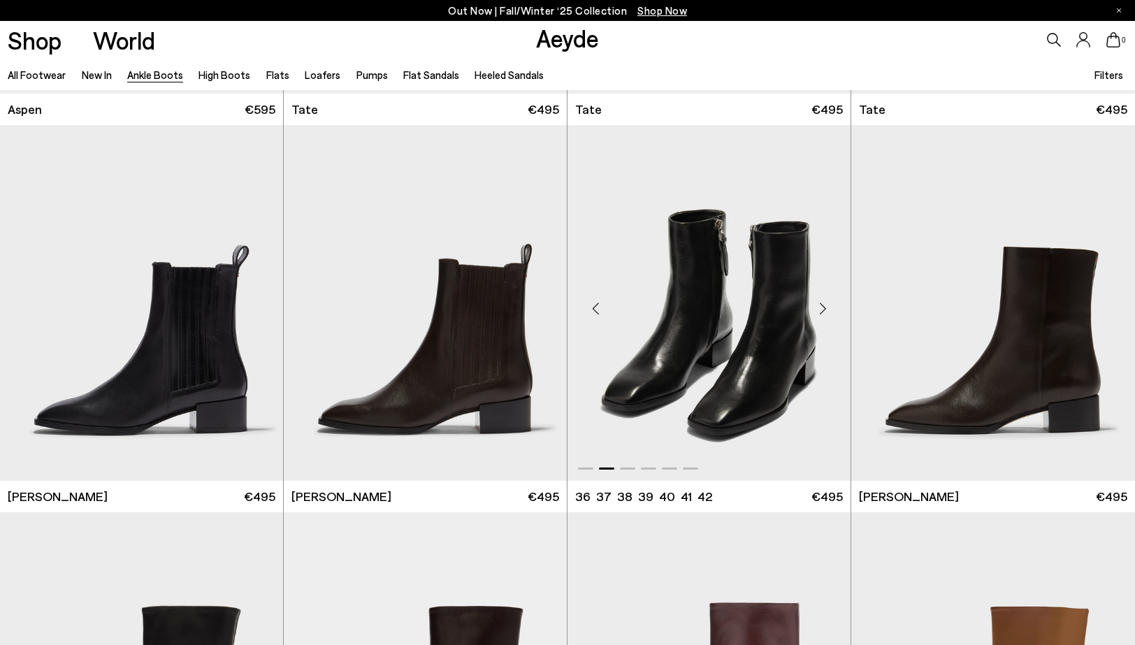
click at [820, 307] on div "Next slide" at bounding box center [822, 308] width 42 height 42
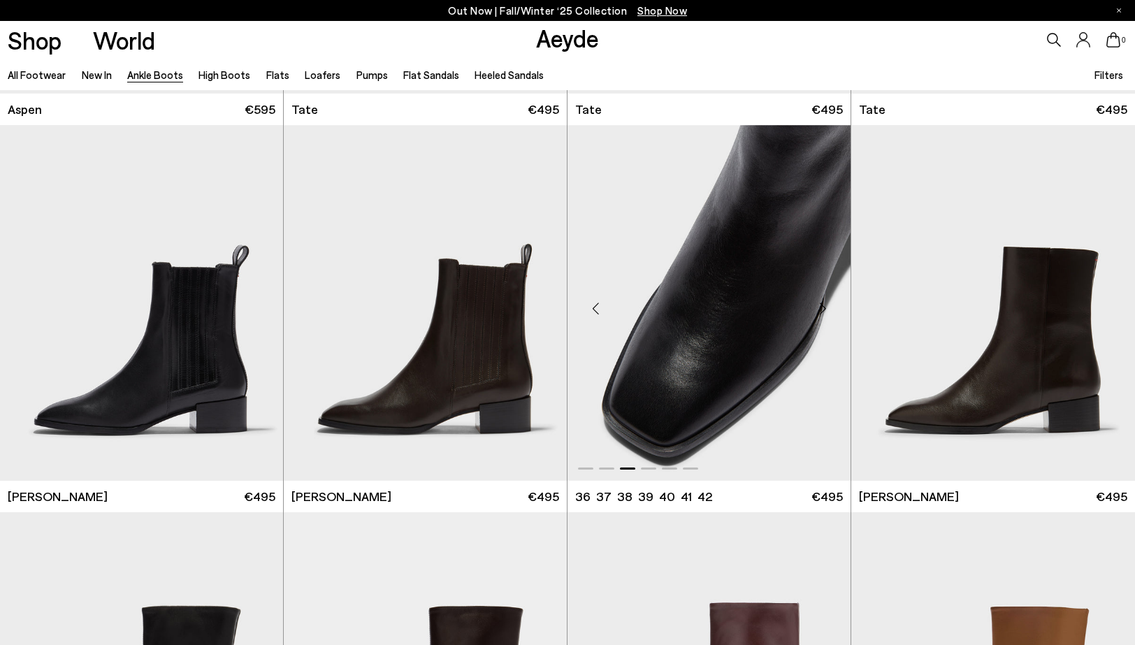
click at [820, 307] on div "Next slide" at bounding box center [822, 308] width 42 height 42
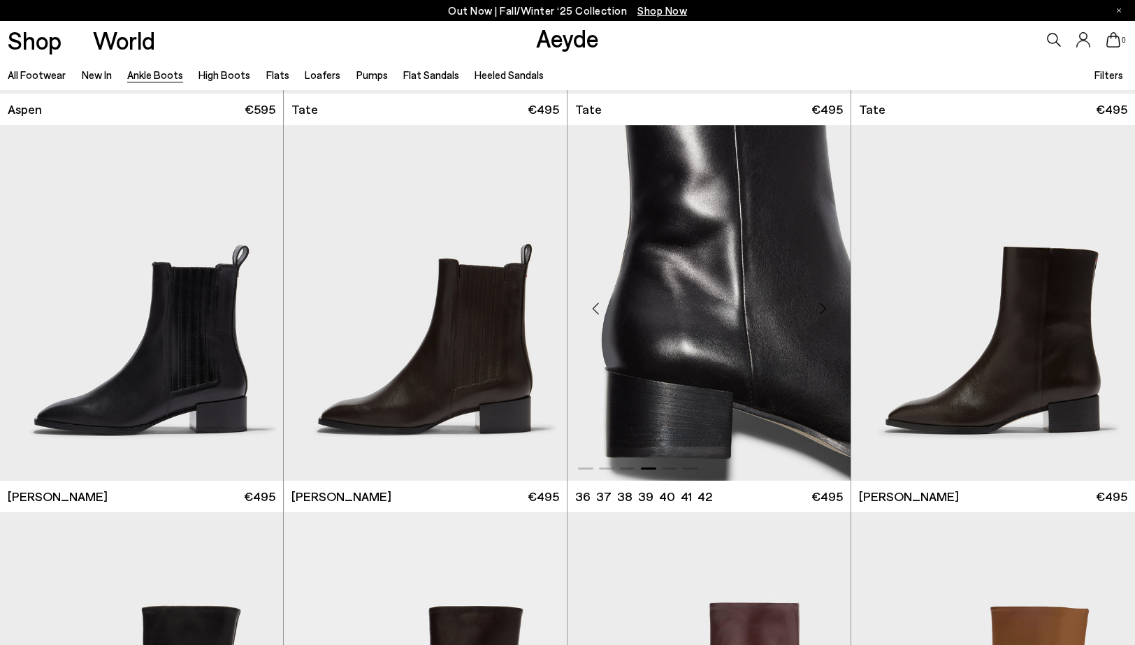
click at [820, 307] on div "Next slide" at bounding box center [822, 308] width 42 height 42
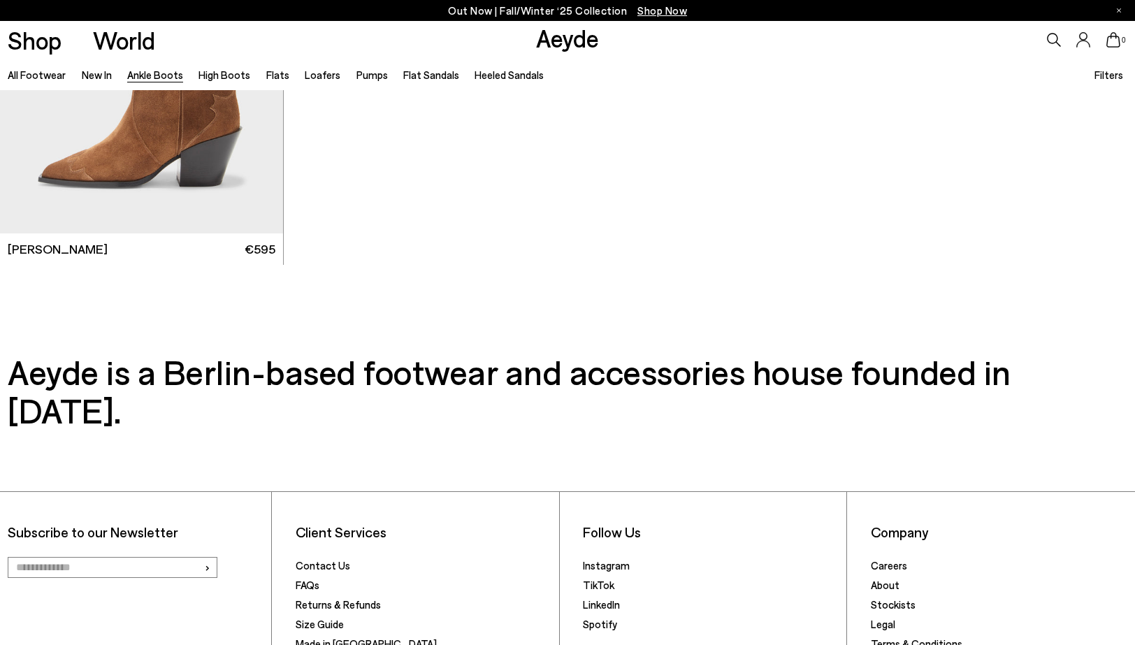
scroll to position [8363, 0]
